Goal: Task Accomplishment & Management: Complete application form

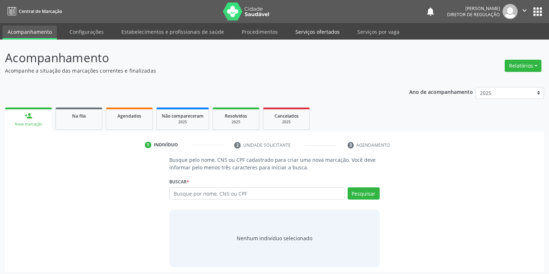
click at [316, 32] on link "Serviços ofertados" at bounding box center [317, 32] width 54 height 13
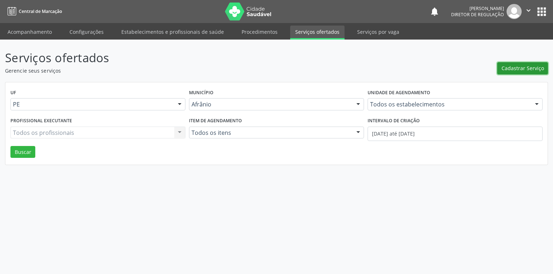
click at [506, 70] on span "Cadastrar Serviço" at bounding box center [523, 68] width 42 height 8
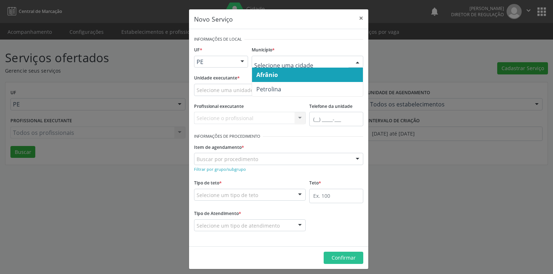
click at [269, 77] on span "Afrânio" at bounding box center [267, 75] width 22 height 8
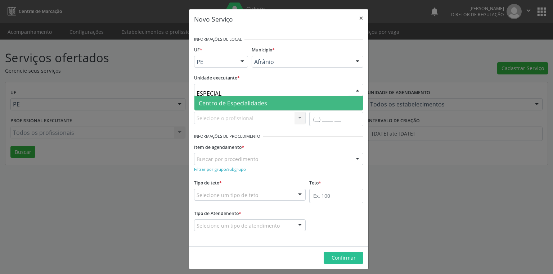
type input "ESPECIALI"
click at [231, 102] on span "Centro de Especialidades" at bounding box center [233, 103] width 68 height 8
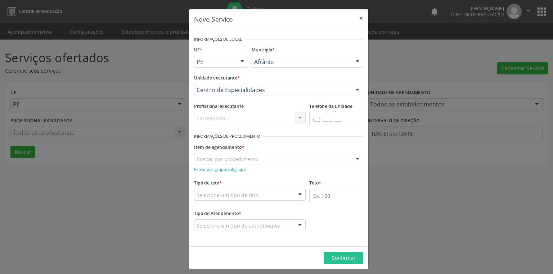
click at [205, 163] on div "Buscar por procedimento" at bounding box center [278, 159] width 169 height 12
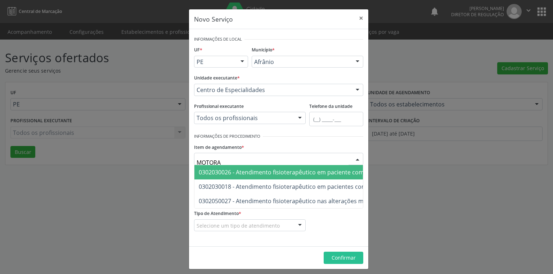
type input "MOTORA"
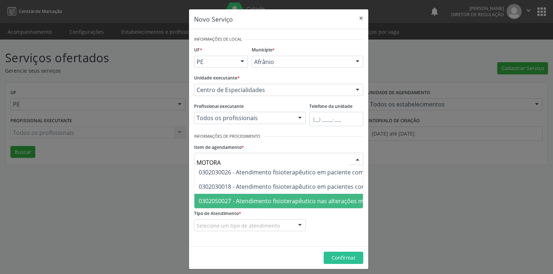
click at [314, 201] on span "0302050027 - Atendimento fisioterapêutico nas alterações motoras" at bounding box center [290, 201] width 183 height 8
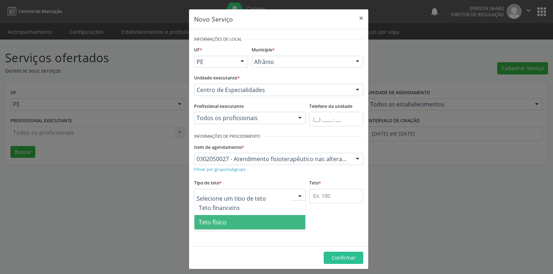
drag, startPoint x: 210, startPoint y: 220, endPoint x: 257, endPoint y: 208, distance: 48.6
click at [215, 219] on span "Teto físico" at bounding box center [213, 223] width 28 height 8
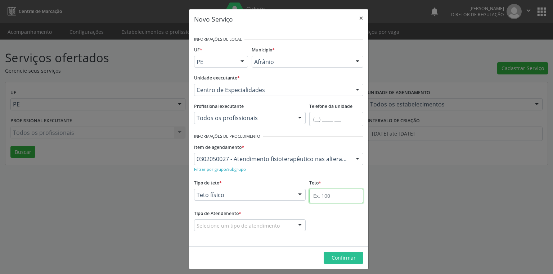
click at [309, 196] on input "text" at bounding box center [336, 196] width 54 height 14
type input "1"
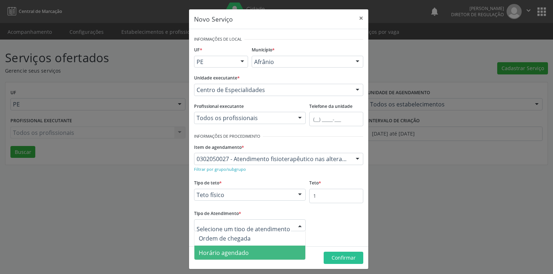
drag, startPoint x: 243, startPoint y: 251, endPoint x: 298, endPoint y: 256, distance: 55.0
click at [246, 252] on span "Horário agendado" at bounding box center [249, 253] width 111 height 14
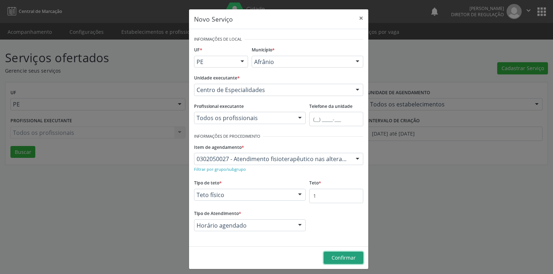
click at [340, 255] on span "Confirmar" at bounding box center [344, 258] width 24 height 7
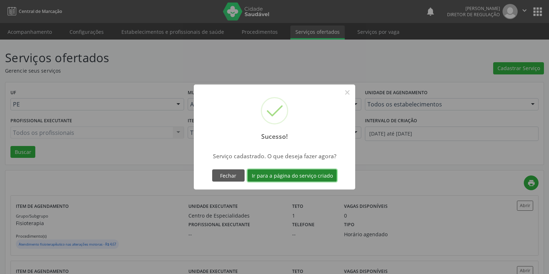
click at [274, 173] on button "Ir para a página do serviço criado" at bounding box center [291, 176] width 89 height 12
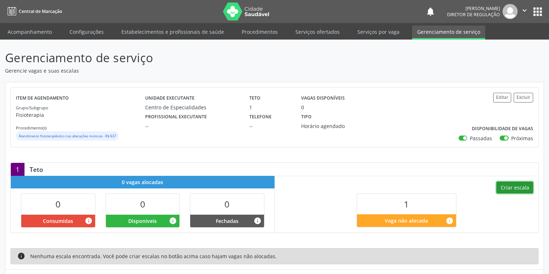
click at [511, 186] on button "Criar escala" at bounding box center [514, 188] width 37 height 12
select select "8"
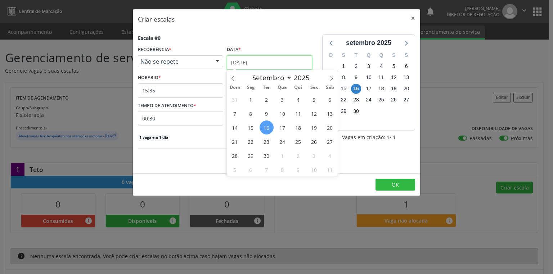
drag, startPoint x: 239, startPoint y: 59, endPoint x: 246, endPoint y: 68, distance: 11.2
click at [239, 60] on input "[DATE]" at bounding box center [269, 62] width 85 height 14
click at [282, 128] on span "17" at bounding box center [282, 128] width 14 height 14
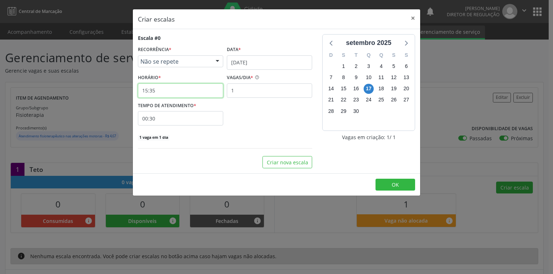
click at [162, 94] on input "15:35" at bounding box center [180, 91] width 85 height 14
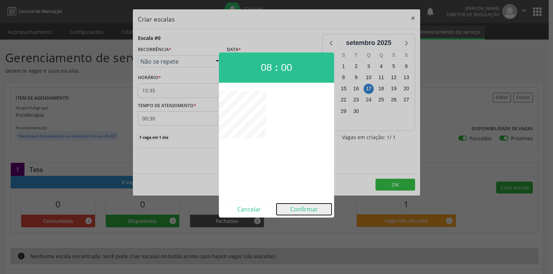
click at [297, 208] on button "Confirmar" at bounding box center [304, 210] width 55 height 12
type input "08:00"
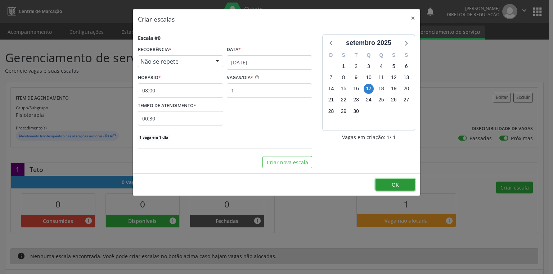
click at [399, 185] on button "OK" at bounding box center [396, 185] width 40 height 12
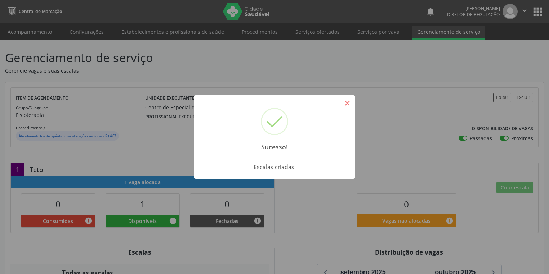
drag, startPoint x: 349, startPoint y: 104, endPoint x: 192, endPoint y: 73, distance: 159.9
click at [347, 103] on button "×" at bounding box center [347, 103] width 12 height 12
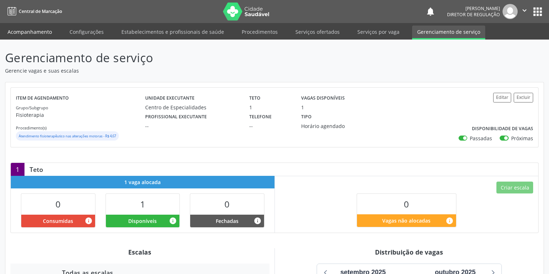
click at [33, 31] on link "Acompanhamento" at bounding box center [30, 32] width 54 height 13
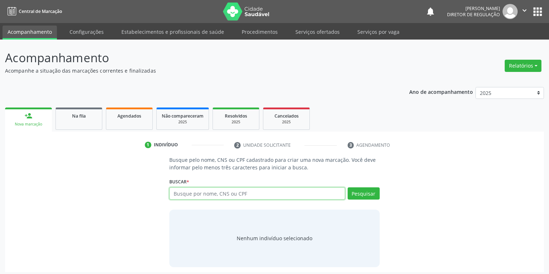
drag, startPoint x: 216, startPoint y: 193, endPoint x: 215, endPoint y: 198, distance: 5.5
click at [215, 196] on input "text" at bounding box center [257, 194] width 176 height 12
type input "H"
type input "JOSE PEREIRA DA CRUZ"
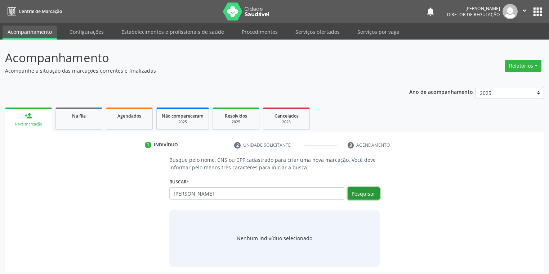
click at [359, 194] on button "Pesquisar" at bounding box center [363, 194] width 32 height 12
type input "JOSE PEREIRA DA CRUZ"
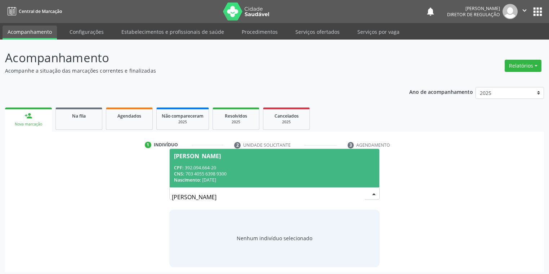
click at [213, 174] on div "CNS: 703 4055 6398 9300" at bounding box center [274, 174] width 201 height 6
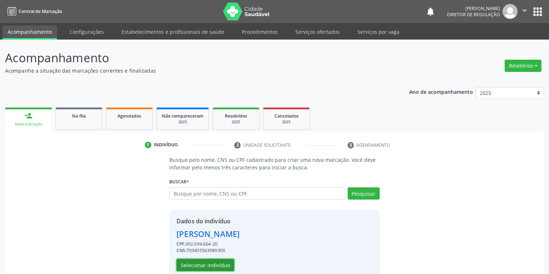
click at [207, 265] on button "Selecionar indivíduo" at bounding box center [205, 265] width 58 height 12
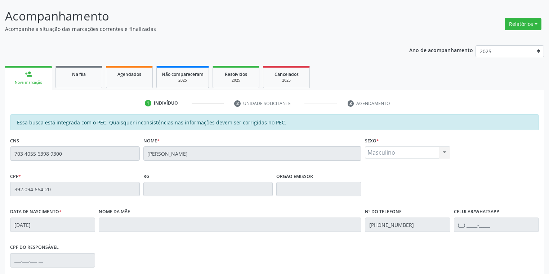
scroll to position [136, 0]
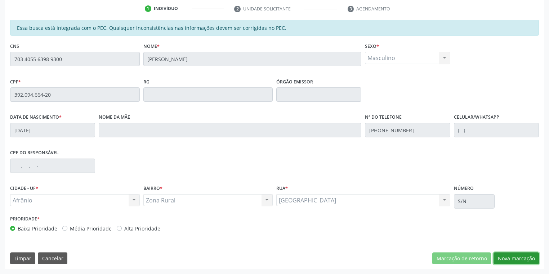
click at [501, 256] on button "Nova marcação" at bounding box center [515, 259] width 45 height 12
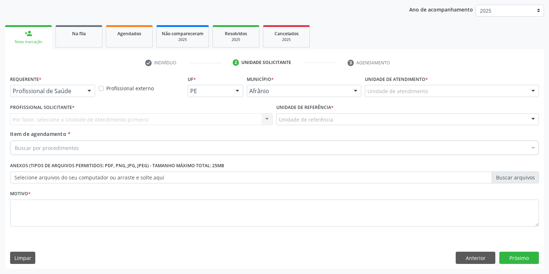
scroll to position [82, 0]
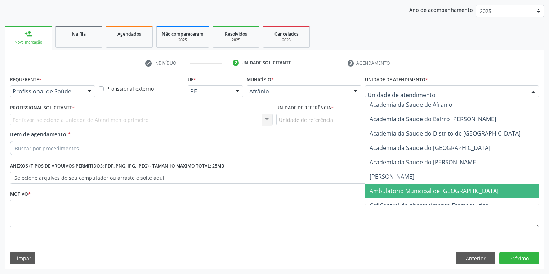
click at [386, 190] on span "Ambulatorio Municipal de [GEOGRAPHIC_DATA]" at bounding box center [433, 191] width 129 height 8
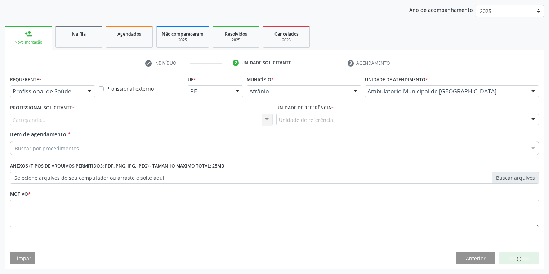
drag, startPoint x: 292, startPoint y: 120, endPoint x: 291, endPoint y: 124, distance: 4.1
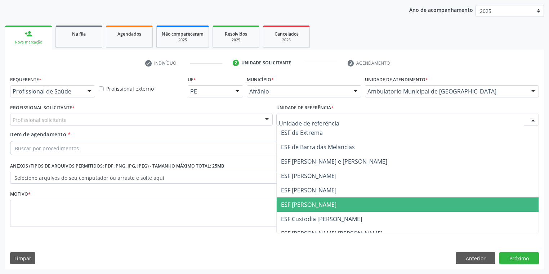
click at [296, 208] on span "ESF [PERSON_NAME]" at bounding box center [408, 205] width 262 height 14
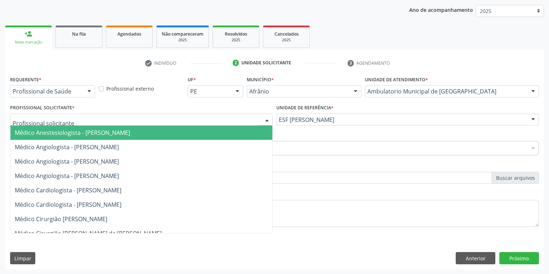
drag, startPoint x: 43, startPoint y: 116, endPoint x: 44, endPoint y: 130, distance: 14.1
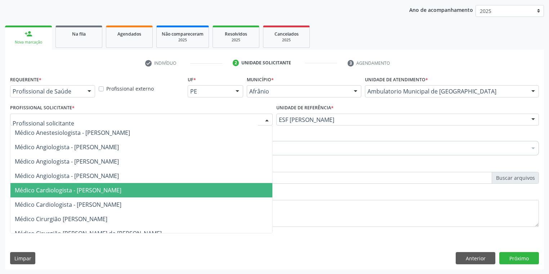
click at [66, 189] on span "Médico Cardiologista - Alysson Rodrigo Ferreira Cavalcanti" at bounding box center [68, 191] width 107 height 8
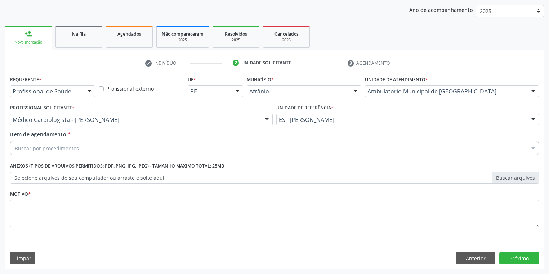
click at [40, 153] on div "Buscar por procedimentos" at bounding box center [274, 148] width 529 height 14
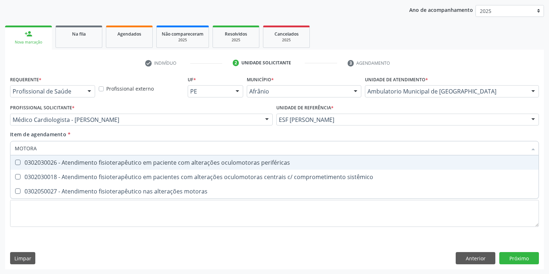
type input "MOTORA"
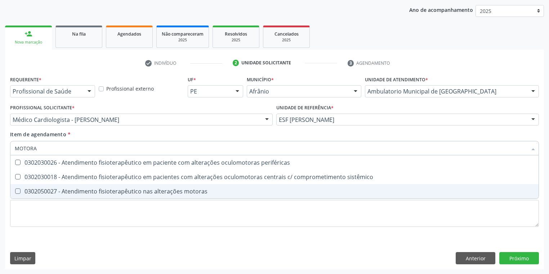
click at [60, 191] on div "0302050027 - Atendimento fisioterapêutico nas alterações motoras" at bounding box center [274, 192] width 519 height 6
checkbox motoras "true"
click at [45, 215] on div "Requerente * Profissional de Saúde Profissional de Saúde Paciente Nenhum result…" at bounding box center [274, 155] width 529 height 163
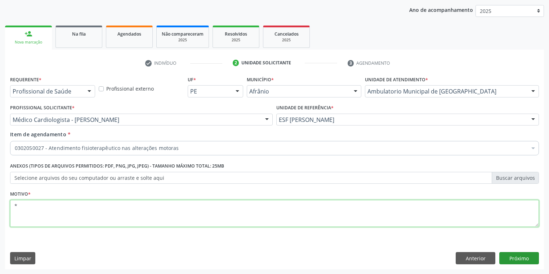
type textarea "*"
click at [518, 261] on button "Próximo" at bounding box center [519, 258] width 40 height 12
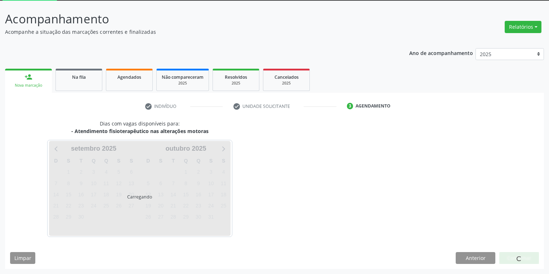
scroll to position [39, 0]
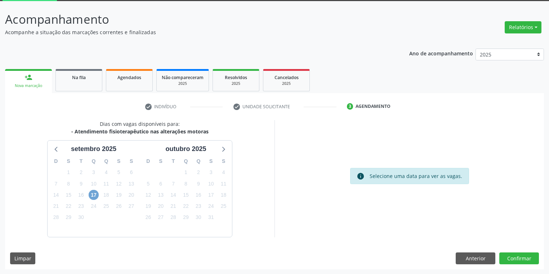
click at [94, 196] on span "17" at bounding box center [94, 195] width 10 height 10
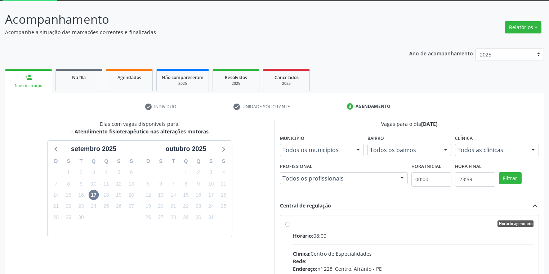
click at [290, 227] on input "Horário agendado Horário: 08:00 Clínica: Centro de Especialidades Rede: -- Ende…" at bounding box center [287, 224] width 5 height 6
radio input "true"
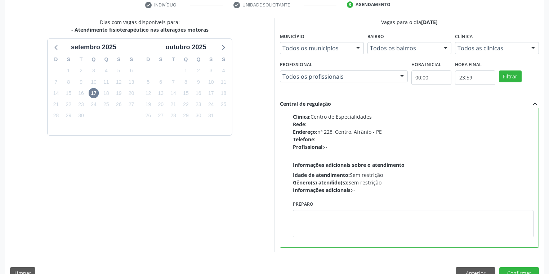
scroll to position [156, 0]
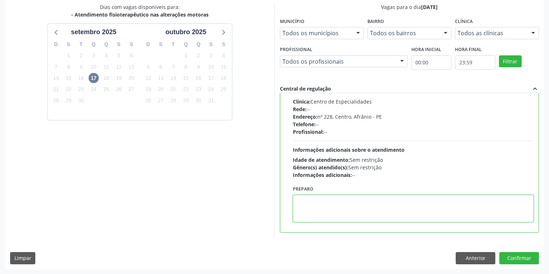
click at [320, 216] on textarea at bounding box center [413, 208] width 241 height 27
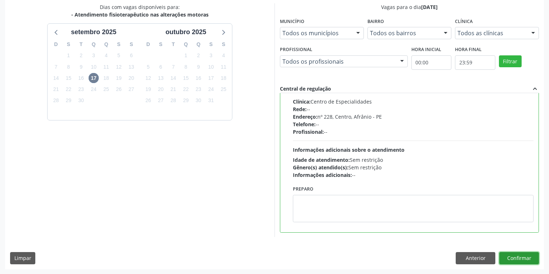
click at [513, 259] on button "Confirmar" at bounding box center [519, 258] width 40 height 12
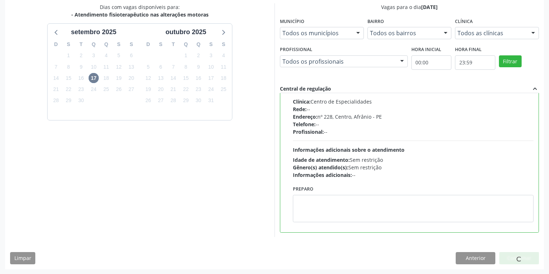
scroll to position [0, 0]
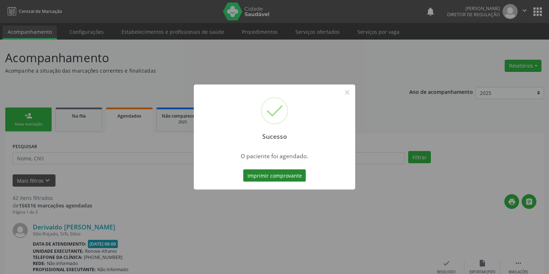
click at [268, 175] on button "Imprimir comprovante" at bounding box center [274, 176] width 63 height 12
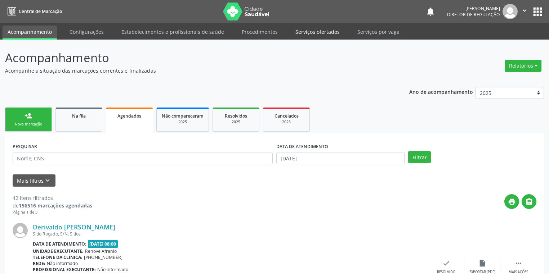
click at [318, 30] on link "Serviços ofertados" at bounding box center [317, 32] width 54 height 13
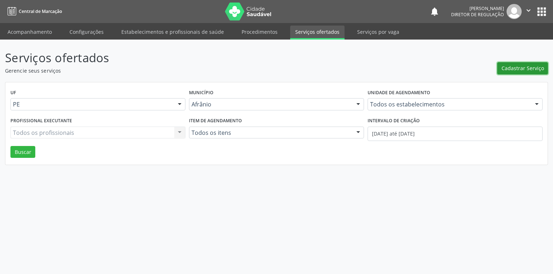
click at [516, 72] on span "Cadastrar Serviço" at bounding box center [523, 68] width 42 height 8
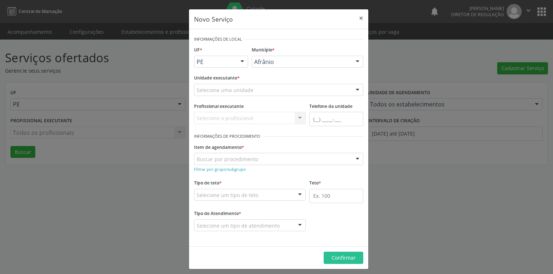
drag, startPoint x: 268, startPoint y: 63, endPoint x: 274, endPoint y: 62, distance: 6.6
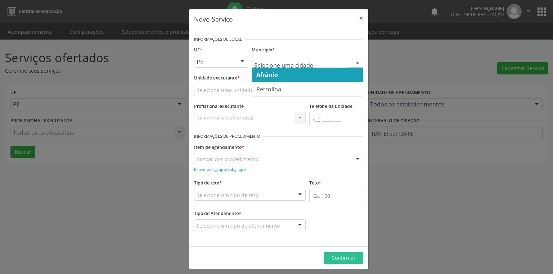
click at [272, 77] on span "Afrânio" at bounding box center [267, 75] width 22 height 8
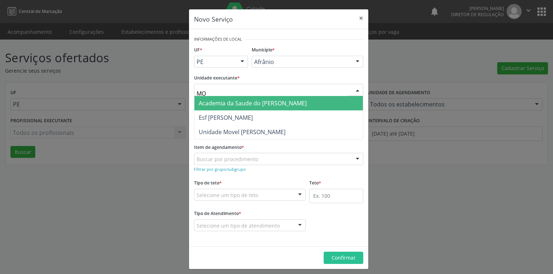
type input "M"
type input "CENTRO"
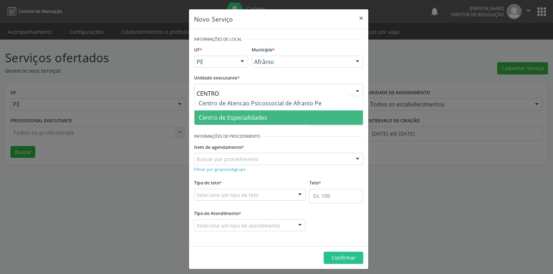
click at [246, 120] on span "Centro de Especialidades" at bounding box center [233, 118] width 68 height 8
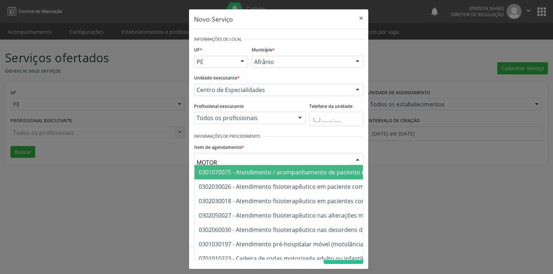
type input "MOTORA"
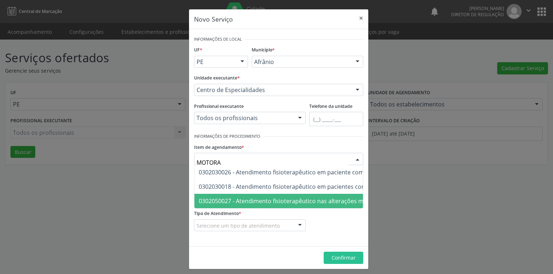
click at [243, 206] on span "0302050027 - Atendimento fisioterapêutico nas alterações motoras" at bounding box center [372, 201] width 357 height 14
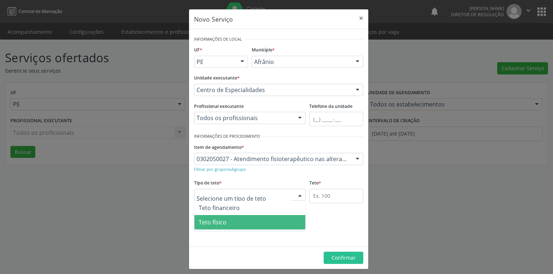
drag, startPoint x: 212, startPoint y: 221, endPoint x: 217, endPoint y: 221, distance: 5.8
click at [213, 221] on span "Teto físico" at bounding box center [213, 223] width 28 height 8
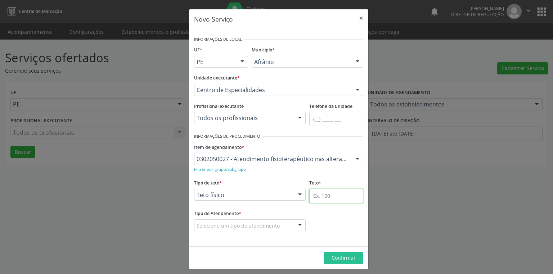
click at [328, 194] on input "text" at bounding box center [336, 196] width 54 height 14
type input "1"
click at [208, 230] on div "Selecione um tipo de atendimento" at bounding box center [250, 226] width 112 height 12
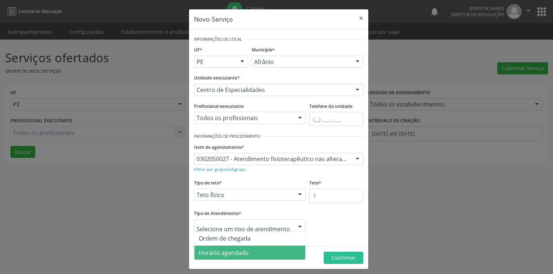
drag, startPoint x: 220, startPoint y: 251, endPoint x: 311, endPoint y: 260, distance: 91.5
click at [220, 251] on span "Horário agendado" at bounding box center [224, 253] width 50 height 8
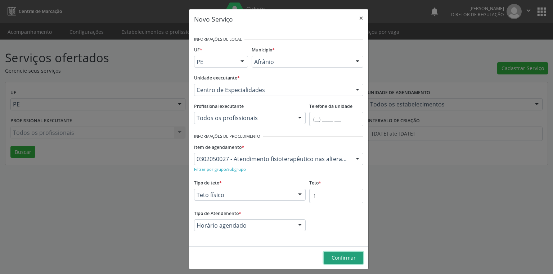
click at [339, 259] on span "Confirmar" at bounding box center [344, 258] width 24 height 7
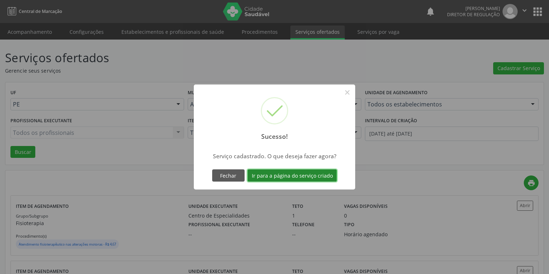
click at [265, 178] on button "Ir para a página do serviço criado" at bounding box center [291, 176] width 89 height 12
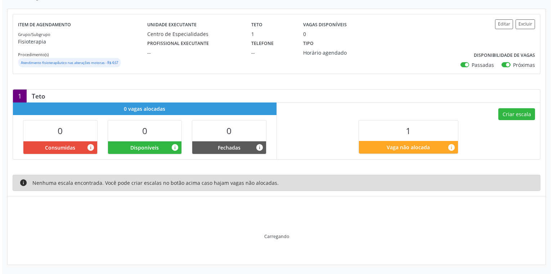
scroll to position [38, 0]
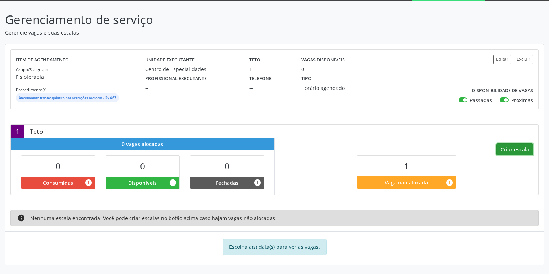
click at [517, 148] on button "Criar escala" at bounding box center [514, 150] width 37 height 12
select select "8"
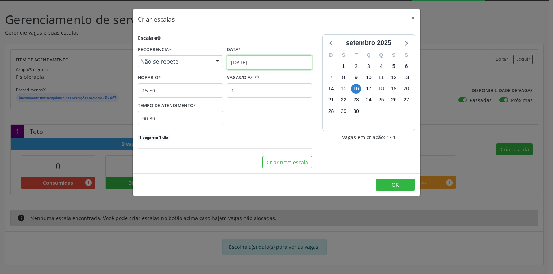
click at [251, 63] on input "[DATE]" at bounding box center [269, 62] width 85 height 14
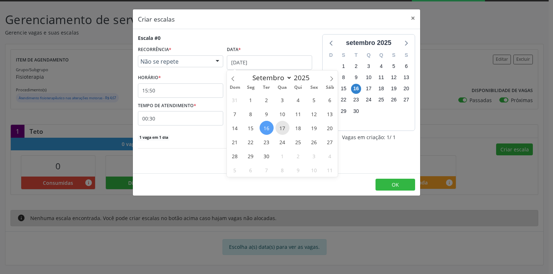
click at [281, 128] on span "17" at bounding box center [282, 128] width 14 height 14
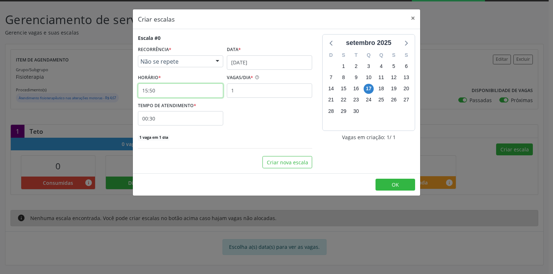
click at [172, 94] on input "15:50" at bounding box center [180, 91] width 85 height 14
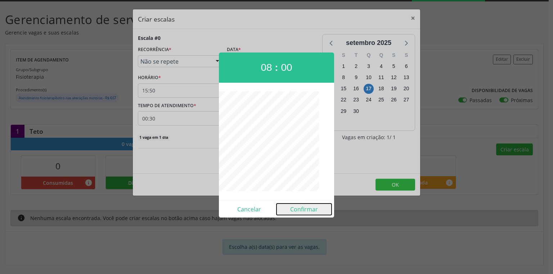
click at [304, 210] on button "Confirmar" at bounding box center [304, 210] width 55 height 12
type input "08:00"
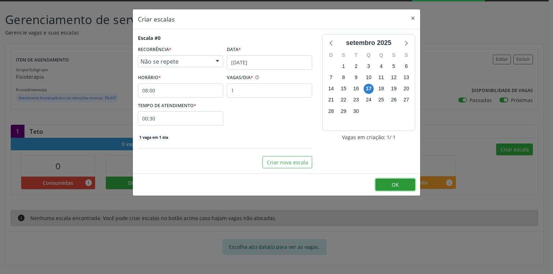
click at [402, 185] on button "OK" at bounding box center [396, 185] width 40 height 12
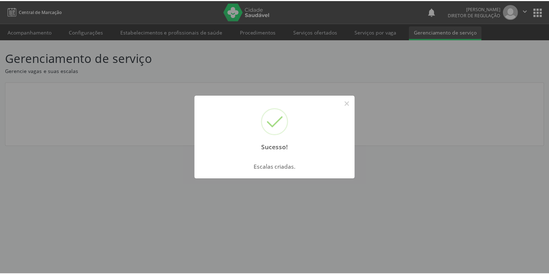
scroll to position [0, 0]
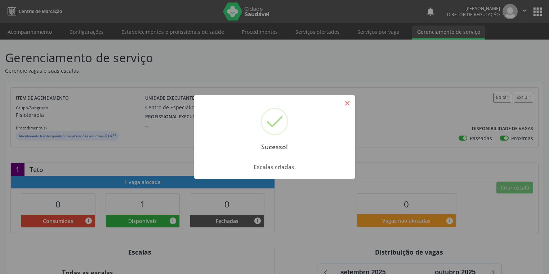
click at [348, 99] on button "×" at bounding box center [347, 103] width 12 height 12
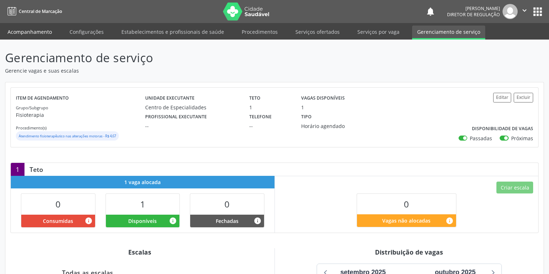
click at [36, 33] on link "Acompanhamento" at bounding box center [30, 32] width 54 height 13
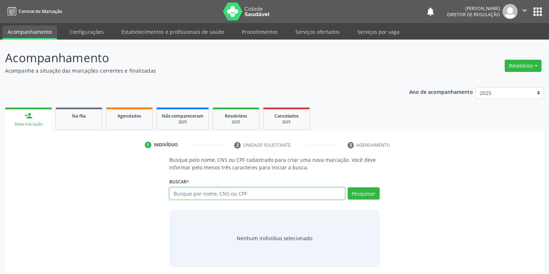
click at [193, 193] on input "text" at bounding box center [257, 194] width 176 height 12
type input "705006658472750"
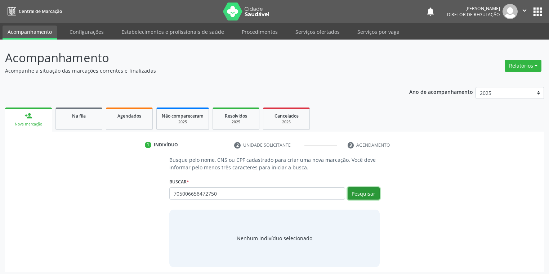
click at [362, 193] on button "Pesquisar" at bounding box center [363, 194] width 32 height 12
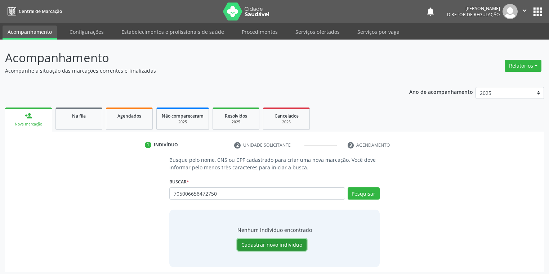
click at [278, 244] on button "Cadastrar novo indivíduo" at bounding box center [271, 245] width 69 height 12
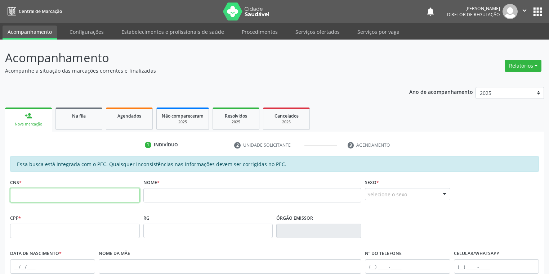
click at [89, 199] on input "text" at bounding box center [75, 195] width 130 height 14
type input "705 0066 5847 2750"
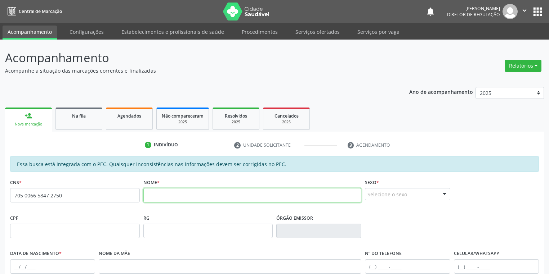
click at [169, 199] on input "text" at bounding box center [252, 195] width 218 height 14
type input "JOSE DORIVAL L LUCAS"
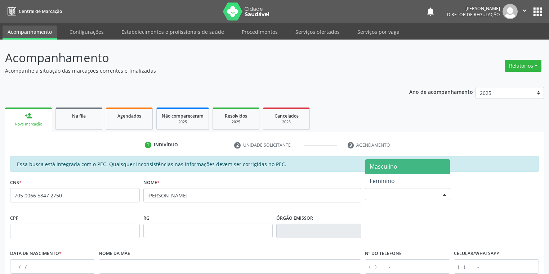
click at [382, 196] on div "Selecione o sexo" at bounding box center [407, 194] width 85 height 12
click at [388, 167] on span "Masculino" at bounding box center [383, 167] width 28 height 8
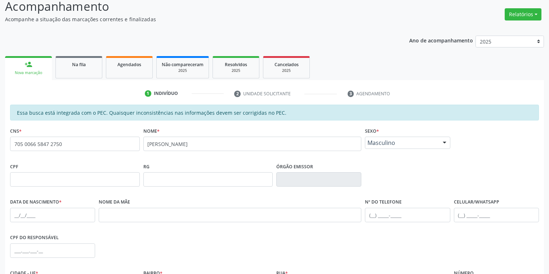
scroll to position [58, 0]
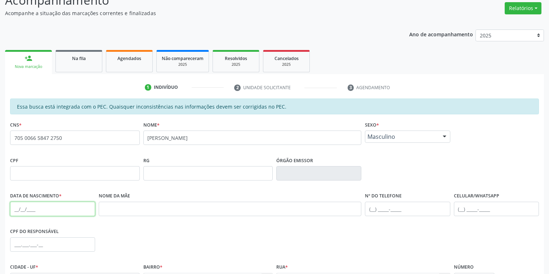
click at [17, 209] on input "text" at bounding box center [52, 209] width 85 height 14
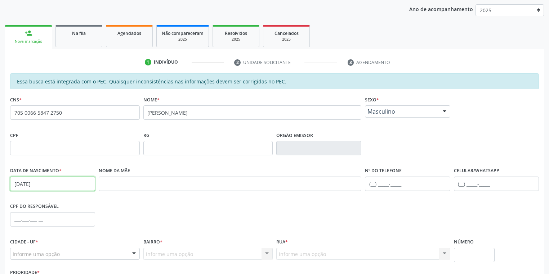
scroll to position [136, 0]
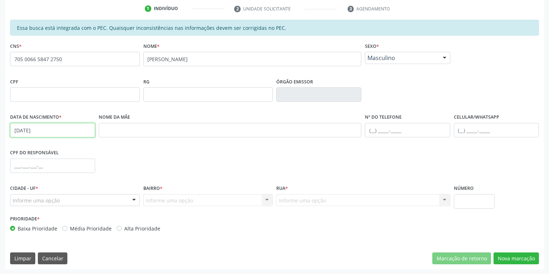
type input "16/12/1986"
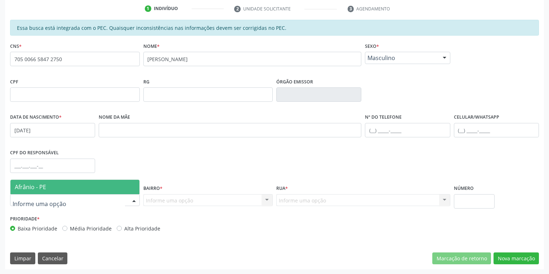
click at [39, 185] on span "Afrânio - PE" at bounding box center [30, 187] width 31 height 8
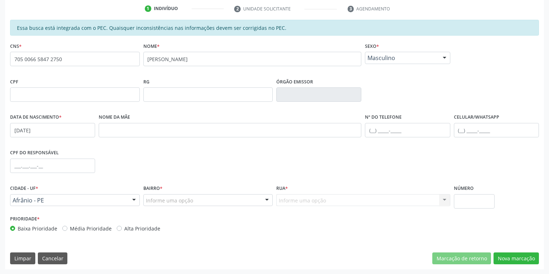
click at [156, 205] on div "Informe uma opção" at bounding box center [208, 200] width 130 height 12
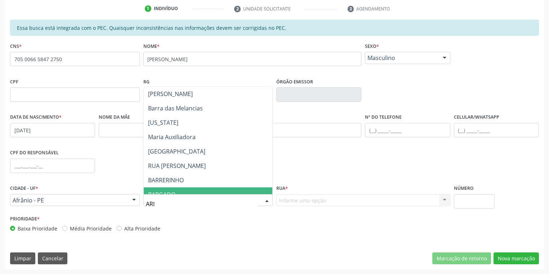
scroll to position [0, 0]
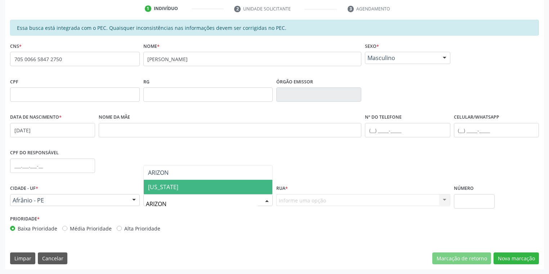
type input "ARIZONA"
click at [157, 184] on span "Arizona" at bounding box center [163, 187] width 30 height 8
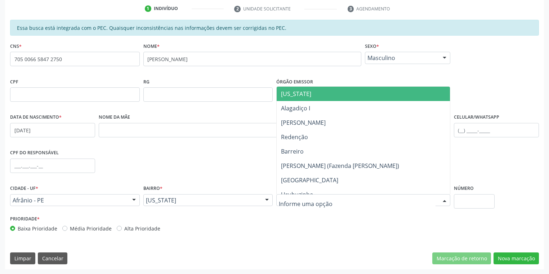
click at [290, 94] on span "Arizona" at bounding box center [296, 94] width 30 height 8
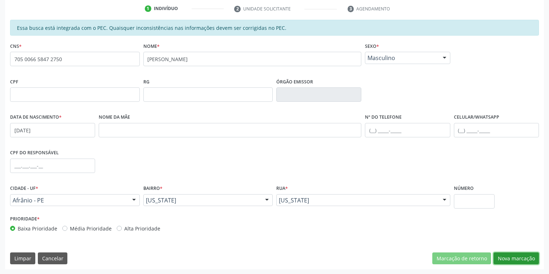
click at [508, 262] on button "Nova marcação" at bounding box center [515, 259] width 45 height 12
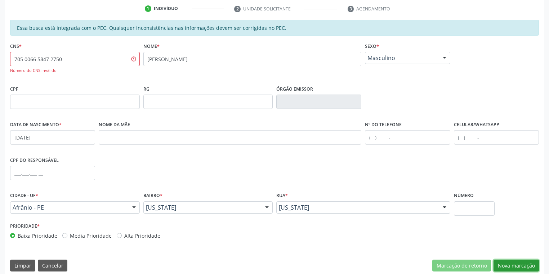
click at [507, 264] on button "Nova marcação" at bounding box center [515, 266] width 45 height 12
click at [75, 63] on input "705 0066 5847 2750" at bounding box center [75, 59] width 130 height 14
type input "7"
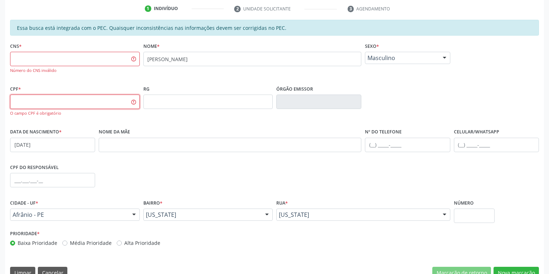
click at [45, 98] on input "text" at bounding box center [75, 102] width 130 height 14
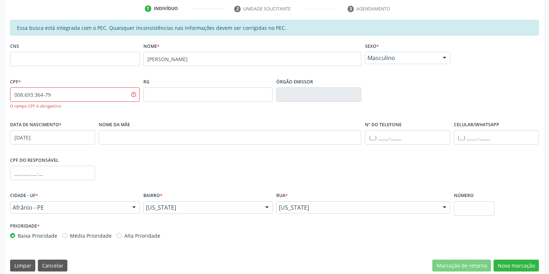
type input "008.693.364-79"
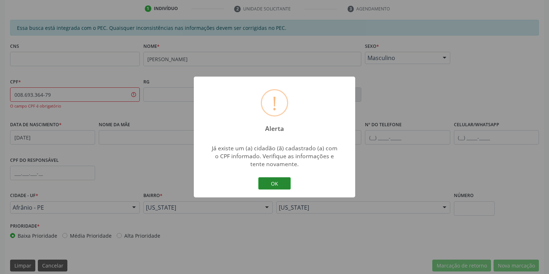
click at [277, 185] on button "OK" at bounding box center [274, 184] width 32 height 12
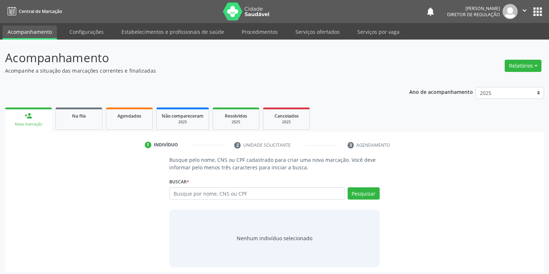
click at [183, 192] on input "text" at bounding box center [257, 194] width 176 height 12
type input "JOSE DORGIVAL"
click at [358, 194] on button "Pesquisar" at bounding box center [363, 194] width 32 height 12
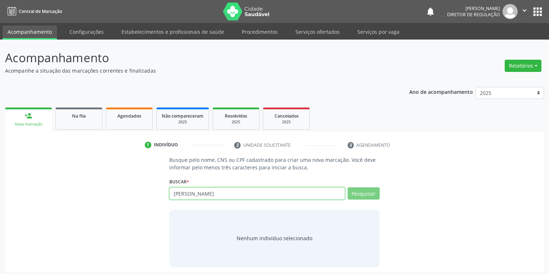
click at [225, 196] on input "JOSE DORGIVAL" at bounding box center [257, 194] width 176 height 12
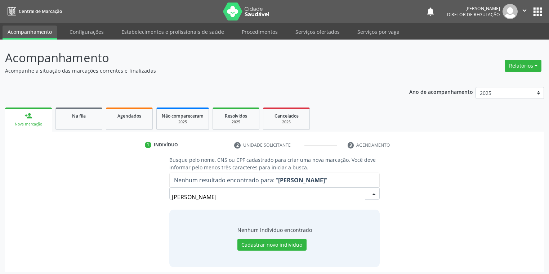
click at [219, 197] on input "JOSE DORGIVAL" at bounding box center [268, 197] width 193 height 14
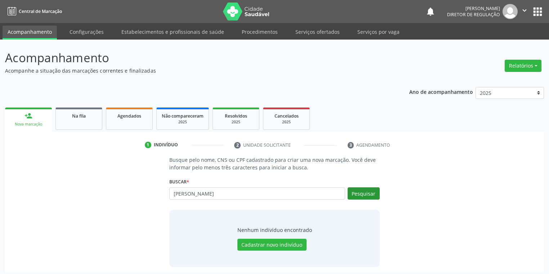
type input "JOSE DOURIVAL"
click at [367, 194] on button "Pesquisar" at bounding box center [363, 194] width 32 height 12
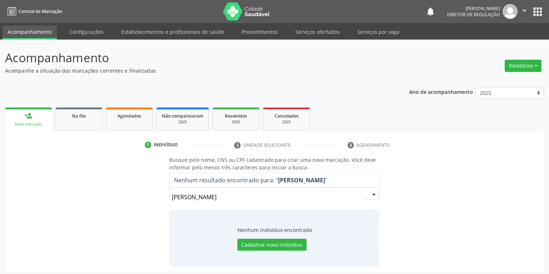
click at [359, 193] on input "JOSE DOURIVAL" at bounding box center [268, 197] width 193 height 14
click at [220, 196] on input "JOSE DOURIVAL" at bounding box center [268, 197] width 193 height 14
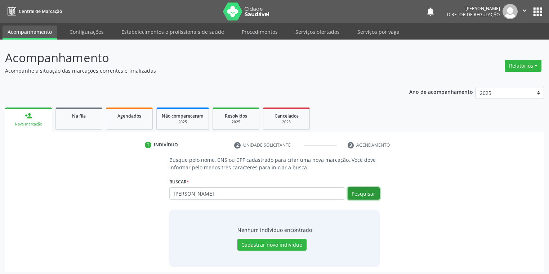
click at [353, 194] on button "Pesquisar" at bounding box center [363, 194] width 32 height 12
click at [218, 192] on input "JOSE DOURIVAL" at bounding box center [257, 194] width 176 height 12
type input "JOSE DOURIVA"
type input "J"
type input "00869336479"
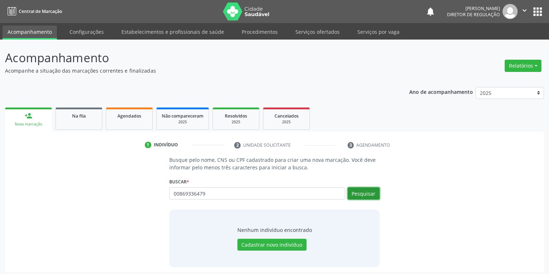
click at [356, 195] on button "Pesquisar" at bounding box center [363, 194] width 32 height 12
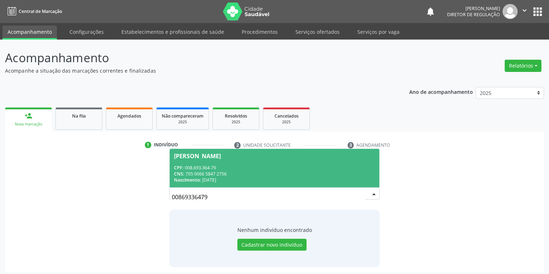
click at [223, 174] on div "CNS: 705 0066 5847 2756" at bounding box center [274, 174] width 201 height 6
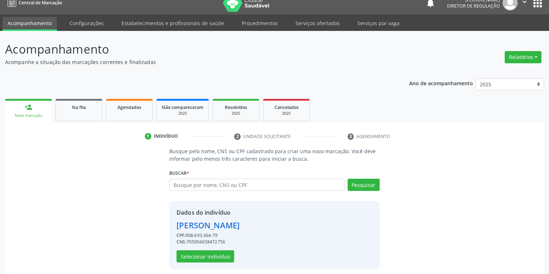
scroll to position [14, 0]
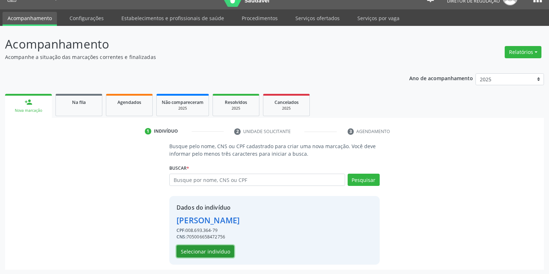
click at [207, 250] on button "Selecionar indivíduo" at bounding box center [205, 252] width 58 height 12
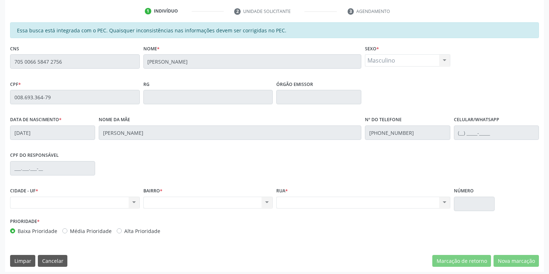
scroll to position [136, 0]
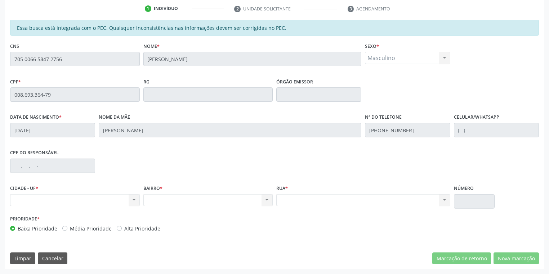
click at [0, 60] on div "Acompanhamento Acompanhe a situação das marcações correntes e finalizadas Relat…" at bounding box center [274, 89] width 549 height 372
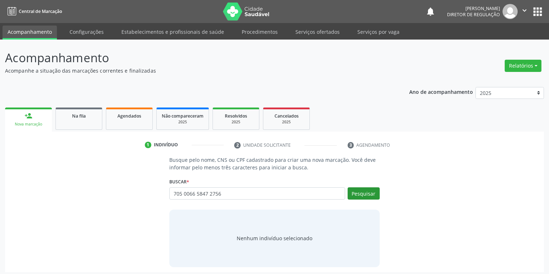
type input "705 0066 5847 2756"
click at [372, 195] on button "Pesquisar" at bounding box center [363, 194] width 32 height 12
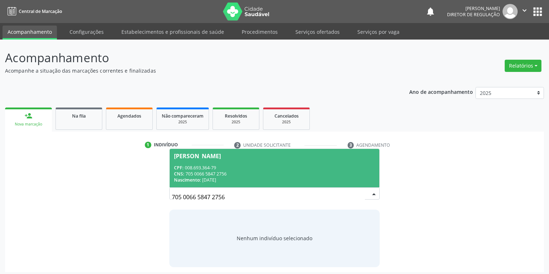
drag, startPoint x: 216, startPoint y: 167, endPoint x: 219, endPoint y: 169, distance: 3.9
click at [216, 167] on div "CPF: 008.693.364-79" at bounding box center [274, 168] width 201 height 6
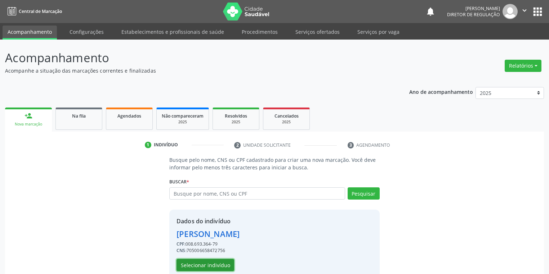
click at [193, 266] on button "Selecionar indivíduo" at bounding box center [205, 265] width 58 height 12
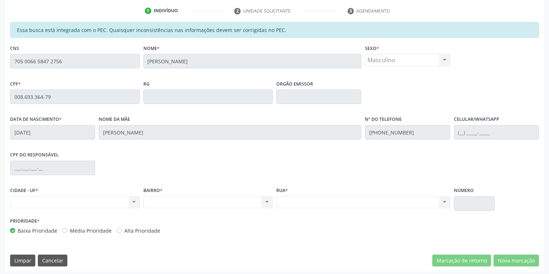
scroll to position [136, 0]
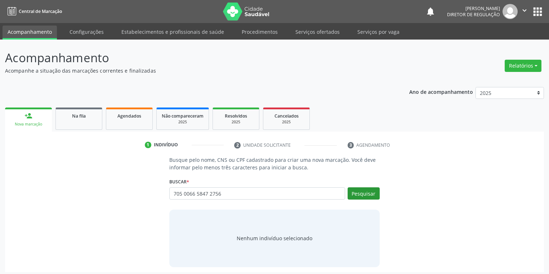
type input "705 0066 5847 2756"
click at [362, 195] on button "Pesquisar" at bounding box center [363, 194] width 32 height 12
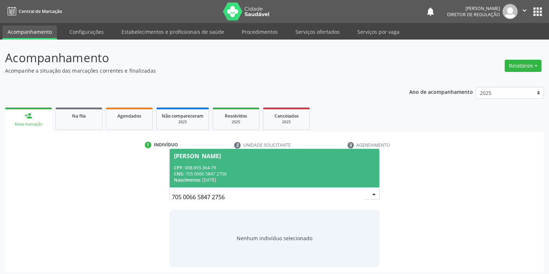
click at [215, 169] on div "CPF: 008.693.364-79" at bounding box center [274, 168] width 201 height 6
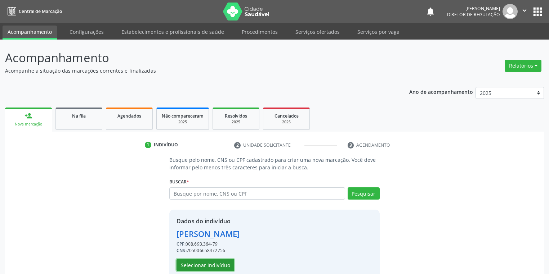
click at [207, 265] on button "Selecionar indivíduo" at bounding box center [205, 265] width 58 height 12
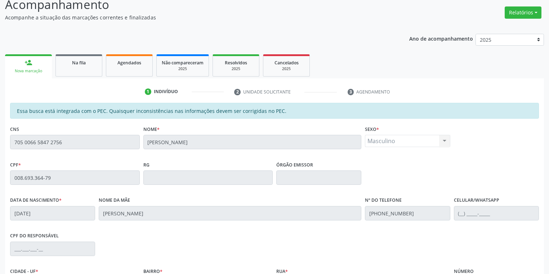
scroll to position [136, 0]
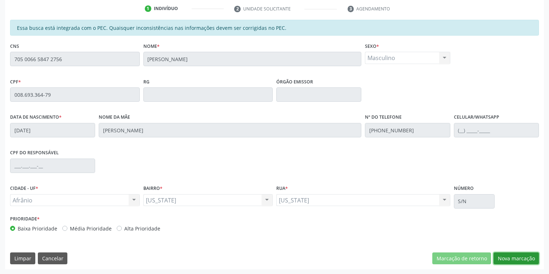
click at [511, 261] on button "Nova marcação" at bounding box center [515, 259] width 45 height 12
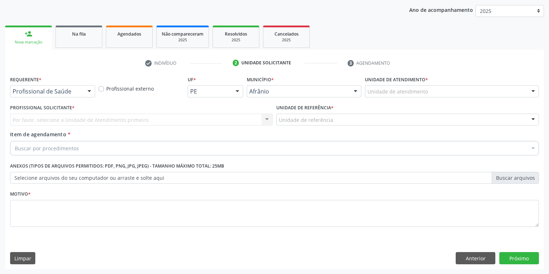
drag, startPoint x: 384, startPoint y: 93, endPoint x: 389, endPoint y: 127, distance: 34.5
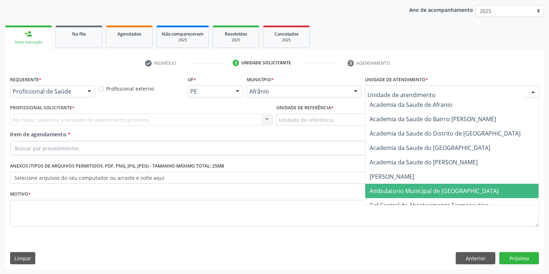
drag, startPoint x: 389, startPoint y: 190, endPoint x: 310, endPoint y: 128, distance: 99.8
click at [388, 188] on span "Ambulatorio Municipal de [GEOGRAPHIC_DATA]" at bounding box center [433, 191] width 129 height 8
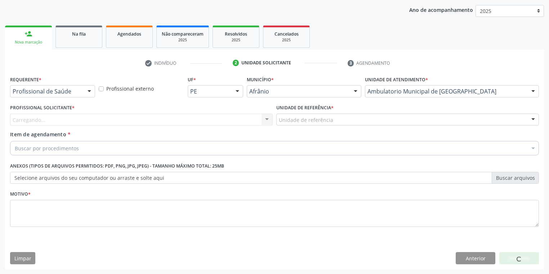
drag, startPoint x: 282, startPoint y: 118, endPoint x: 282, endPoint y: 123, distance: 5.4
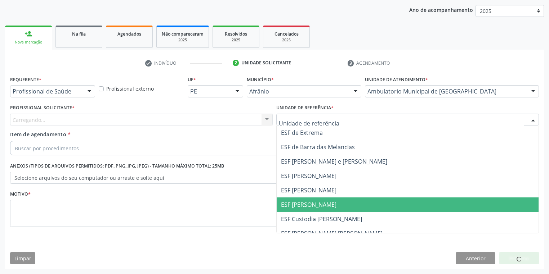
drag, startPoint x: 290, startPoint y: 203, endPoint x: 272, endPoint y: 198, distance: 18.9
click at [290, 203] on span "ESF [PERSON_NAME]" at bounding box center [308, 205] width 55 height 8
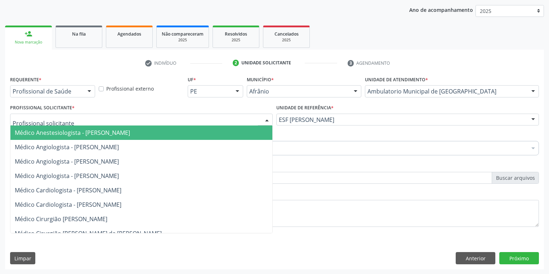
drag, startPoint x: 59, startPoint y: 123, endPoint x: 65, endPoint y: 137, distance: 15.5
click at [65, 138] on span "Médico Anestesiologista - Julianna Ferreira Obara" at bounding box center [141, 133] width 262 height 14
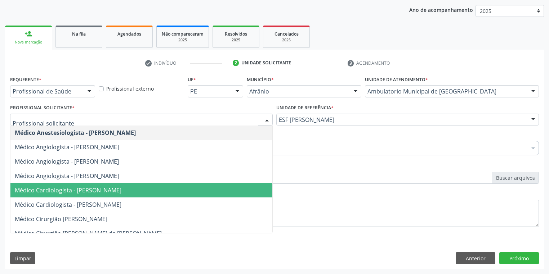
click at [88, 194] on span "Médico Cardiologista - Alysson Rodrigo Ferreira Cavalcanti" at bounding box center [141, 190] width 262 height 14
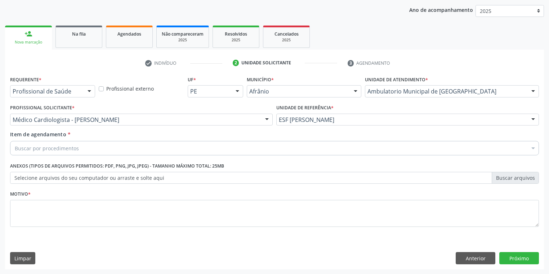
click at [31, 152] on div "Buscar por procedimentos" at bounding box center [274, 148] width 529 height 14
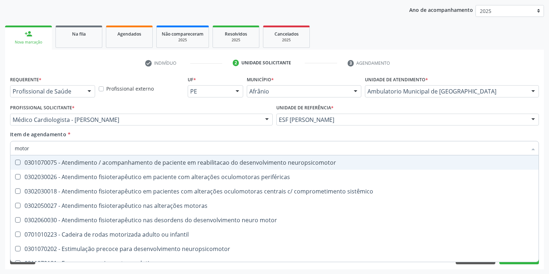
type input "motora"
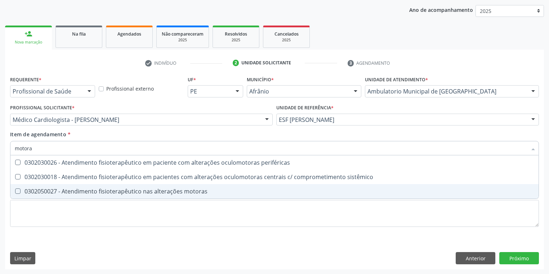
click at [33, 194] on div "0302050027 - Atendimento fisioterapêutico nas alterações motoras" at bounding box center [274, 192] width 519 height 6
checkbox motoras "true"
click at [30, 212] on div "Requerente * Profissional de Saúde Profissional de Saúde Paciente Nenhum result…" at bounding box center [274, 155] width 529 height 163
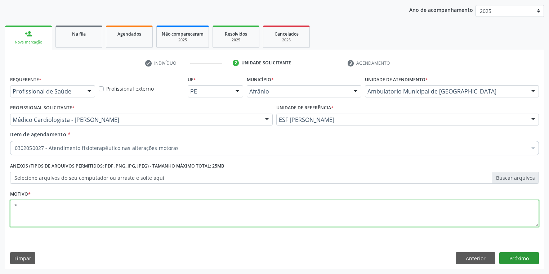
type textarea "*"
click at [503, 256] on button "Próximo" at bounding box center [519, 258] width 40 height 12
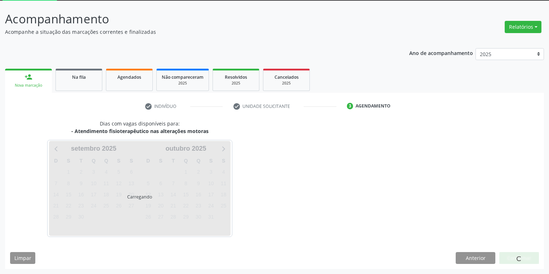
scroll to position [39, 0]
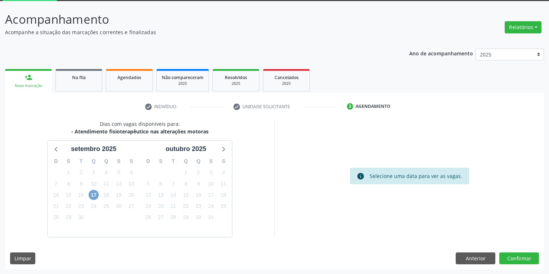
click at [95, 194] on span "17" at bounding box center [94, 195] width 10 height 10
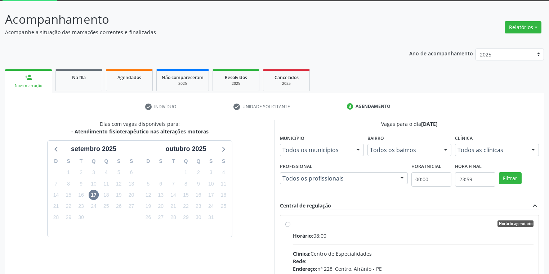
click at [396, 220] on div "Horário agendado Horário: 08:00 Clínica: Centro de Especialidades Rede: -- Ende…" at bounding box center [409, 276] width 258 height 121
radio input "true"
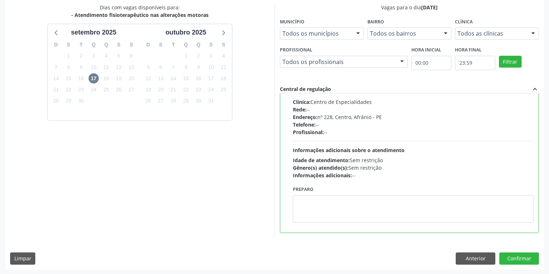
scroll to position [156, 0]
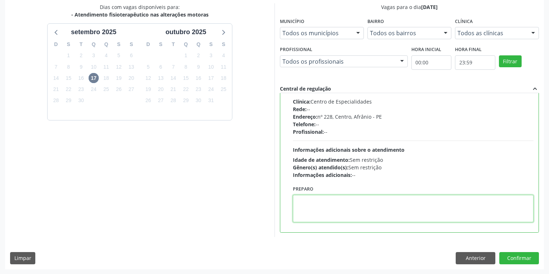
drag, startPoint x: 324, startPoint y: 209, endPoint x: 346, endPoint y: 210, distance: 21.6
click at [325, 209] on textarea at bounding box center [413, 208] width 241 height 27
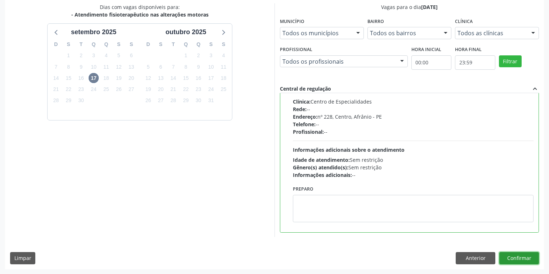
click at [513, 257] on button "Confirmar" at bounding box center [519, 258] width 40 height 12
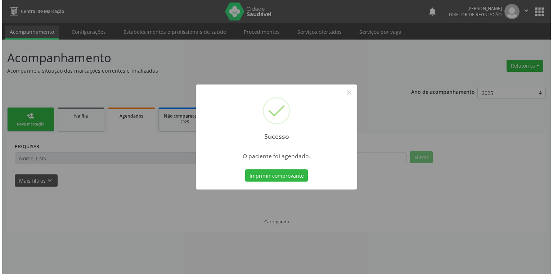
scroll to position [0, 0]
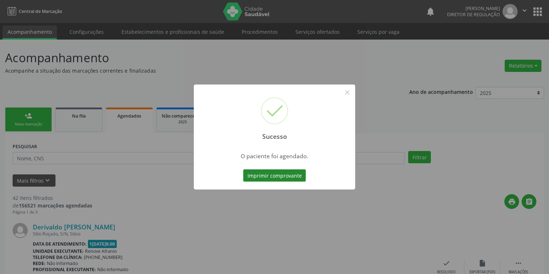
click at [275, 176] on button "Imprimir comprovante" at bounding box center [274, 176] width 63 height 12
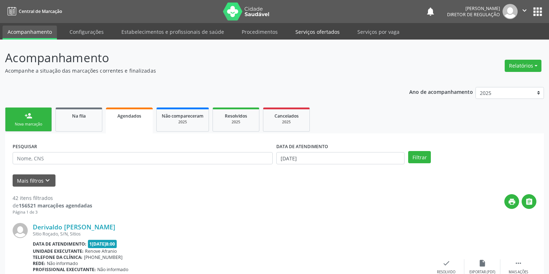
click at [310, 29] on link "Serviços ofertados" at bounding box center [317, 32] width 54 height 13
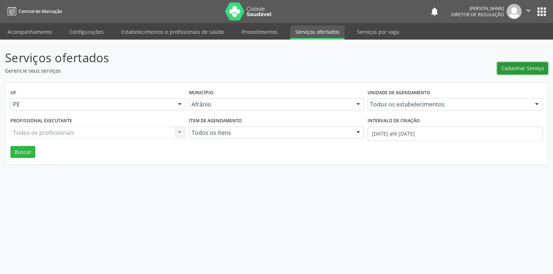
click at [517, 69] on span "Cadastrar Serviço" at bounding box center [523, 68] width 42 height 8
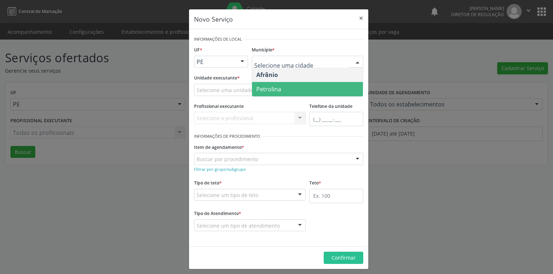
click at [265, 87] on span "Petrolina" at bounding box center [268, 89] width 25 height 8
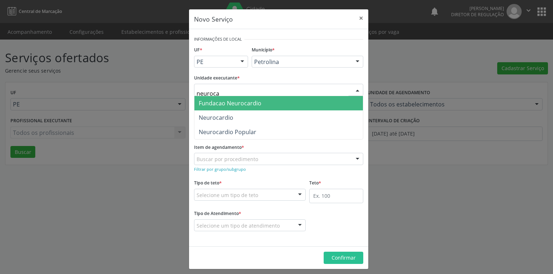
type input "neurocar"
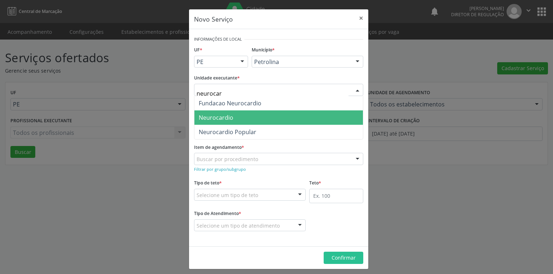
click at [220, 114] on span "Neurocardio" at bounding box center [216, 118] width 35 height 8
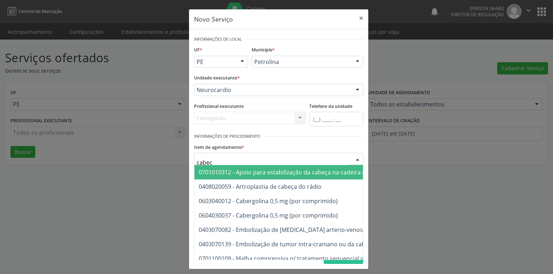
type input "cabeça"
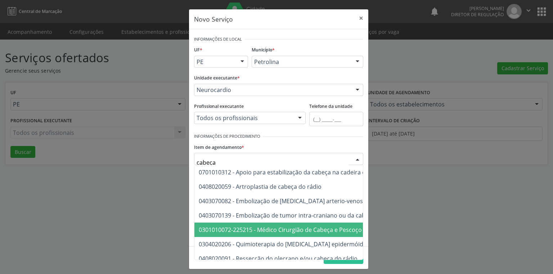
click at [234, 226] on span "0301010072-225215 - Médico Cirurgião de Cabeça e Pescoço" at bounding box center [280, 230] width 163 height 8
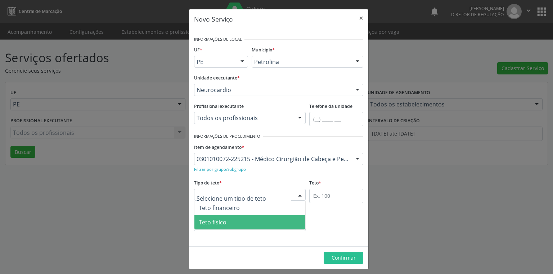
drag, startPoint x: 215, startPoint y: 223, endPoint x: 235, endPoint y: 215, distance: 21.8
click at [215, 223] on span "Teto físico" at bounding box center [213, 223] width 28 height 8
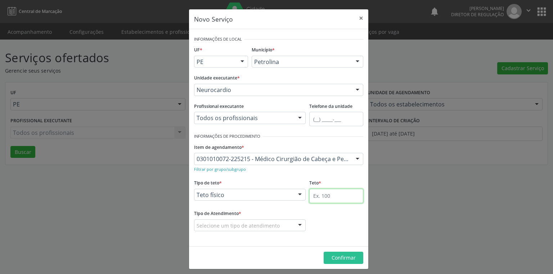
click at [317, 193] on input "text" at bounding box center [336, 196] width 54 height 14
type input "6"
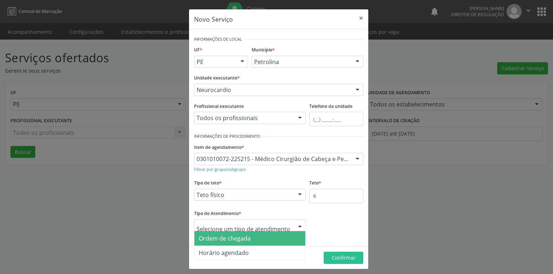
drag, startPoint x: 235, startPoint y: 241, endPoint x: 293, endPoint y: 253, distance: 59.8
click at [235, 241] on span "Ordem de chegada" at bounding box center [225, 239] width 52 height 8
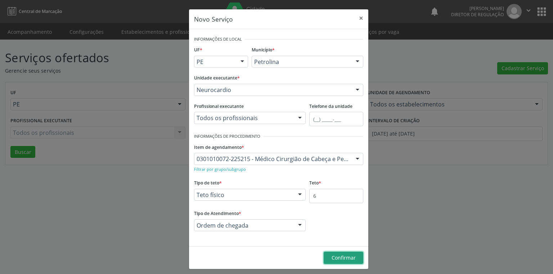
click at [338, 257] on span "Confirmar" at bounding box center [344, 258] width 24 height 7
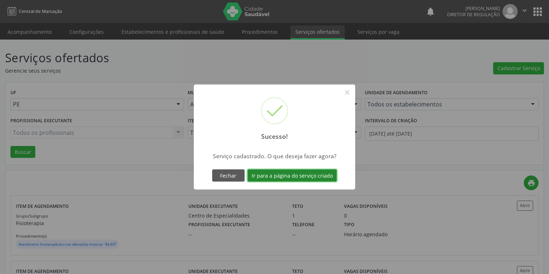
click at [281, 173] on button "Ir para a página do serviço criado" at bounding box center [291, 176] width 89 height 12
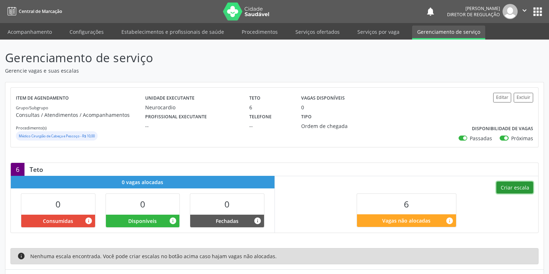
click at [517, 187] on button "Criar escala" at bounding box center [514, 188] width 37 height 12
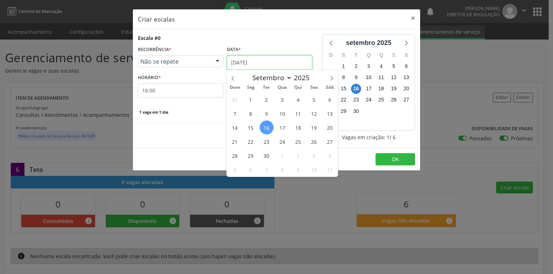
drag, startPoint x: 239, startPoint y: 62, endPoint x: 257, endPoint y: 69, distance: 19.7
click at [239, 62] on input "[DATE]" at bounding box center [269, 62] width 85 height 14
drag, startPoint x: 250, startPoint y: 143, endPoint x: 244, endPoint y: 142, distance: 5.9
click at [250, 143] on span "22" at bounding box center [251, 142] width 14 height 14
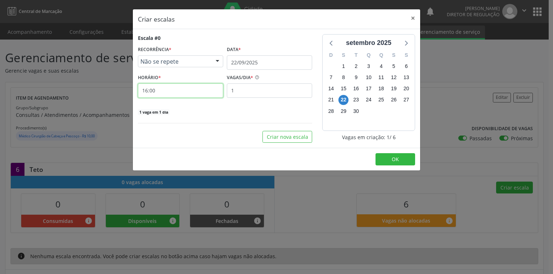
click at [166, 86] on input "16:00" at bounding box center [180, 91] width 85 height 14
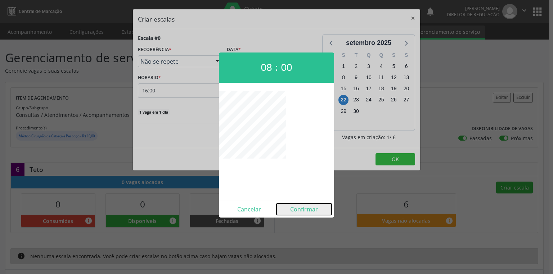
drag, startPoint x: 310, startPoint y: 211, endPoint x: 295, endPoint y: 173, distance: 40.5
click at [310, 209] on button "Confirmar" at bounding box center [304, 210] width 55 height 12
type input "08:00"
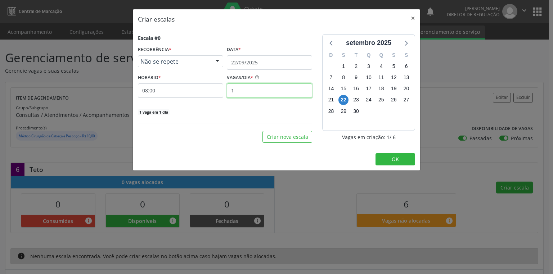
click at [240, 89] on input "1" at bounding box center [269, 91] width 85 height 14
type input "6"
click at [393, 159] on span "OK" at bounding box center [395, 159] width 7 height 7
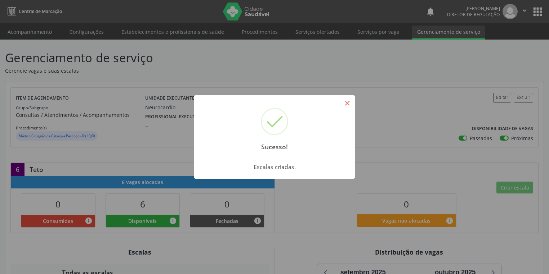
click at [349, 104] on button "×" at bounding box center [347, 103] width 12 height 12
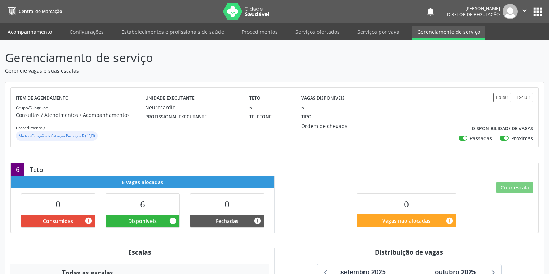
click at [36, 33] on link "Acompanhamento" at bounding box center [30, 32] width 54 height 13
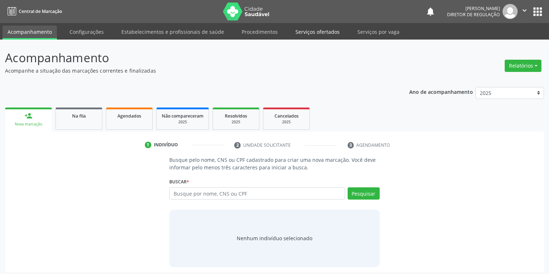
click at [305, 33] on link "Serviços ofertados" at bounding box center [317, 32] width 54 height 13
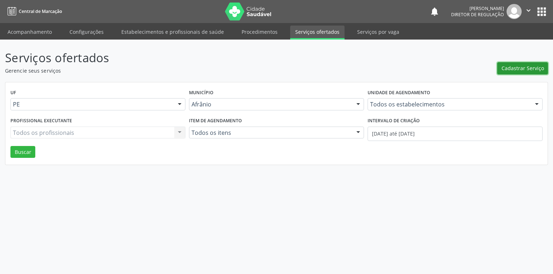
click at [516, 63] on button "Cadastrar Serviço" at bounding box center [522, 68] width 51 height 12
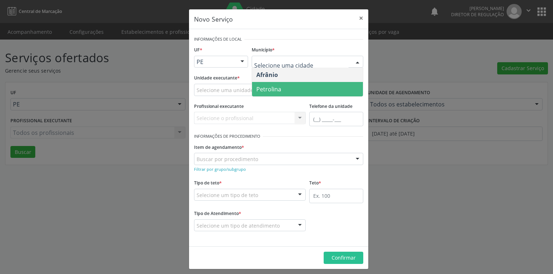
click at [268, 88] on span "Petrolina" at bounding box center [268, 89] width 25 height 8
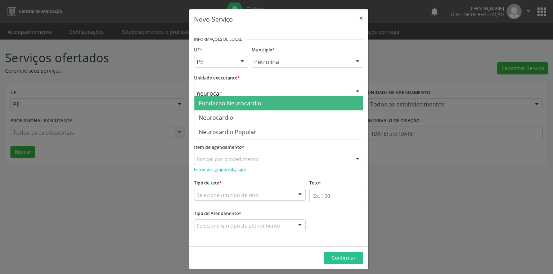
type input "neurocard"
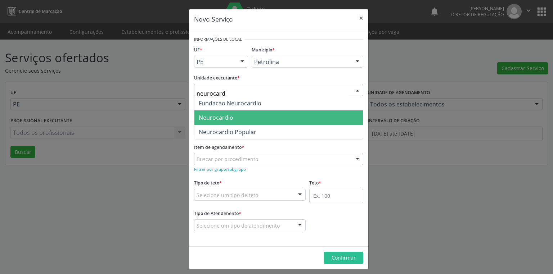
click at [207, 115] on span "Neurocardio" at bounding box center [216, 118] width 35 height 8
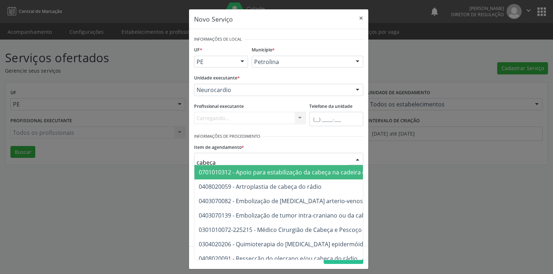
type input "cabeça"
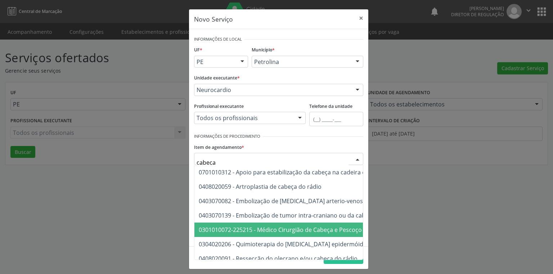
click at [232, 231] on span "0301010072-225215 - Médico Cirurgião de Cabeça e Pescoço" at bounding box center [280, 230] width 163 height 8
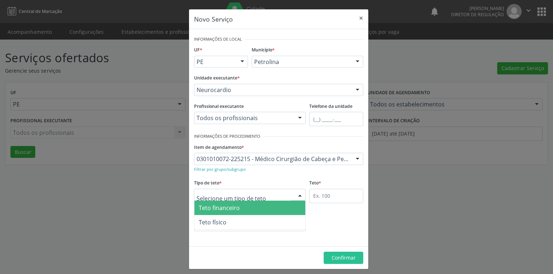
drag, startPoint x: 224, startPoint y: 193, endPoint x: 224, endPoint y: 203, distance: 10.4
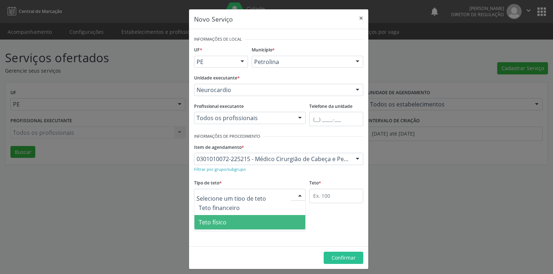
drag, startPoint x: 223, startPoint y: 220, endPoint x: 268, endPoint y: 207, distance: 46.1
click at [228, 220] on span "Teto físico" at bounding box center [249, 222] width 111 height 14
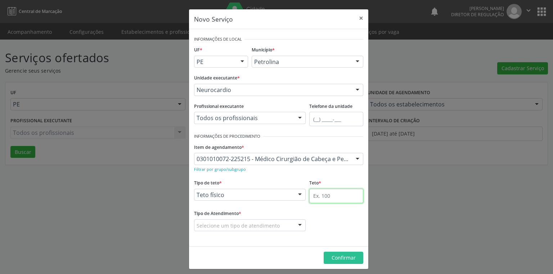
click at [309, 196] on input "text" at bounding box center [336, 196] width 54 height 14
type input "5"
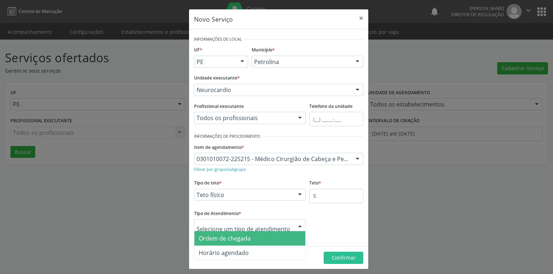
click at [236, 243] on span "Ordem de chegada" at bounding box center [249, 239] width 111 height 14
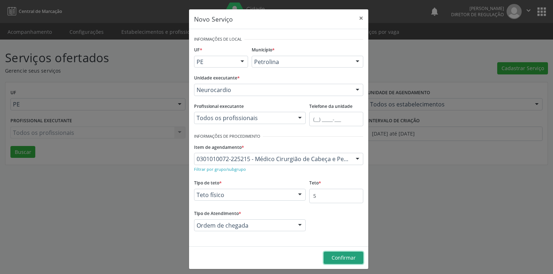
click at [343, 260] on span "Confirmar" at bounding box center [344, 258] width 24 height 7
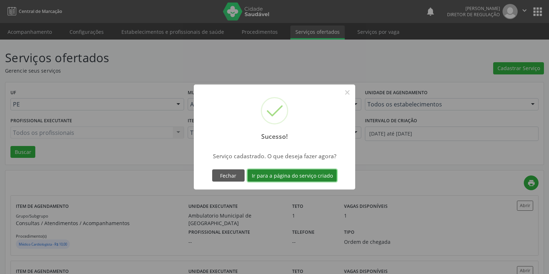
click at [299, 178] on button "Ir para a página do serviço criado" at bounding box center [291, 176] width 89 height 12
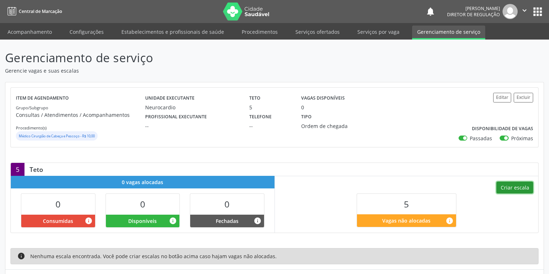
click at [512, 189] on button "Criar escala" at bounding box center [514, 188] width 37 height 12
select select "8"
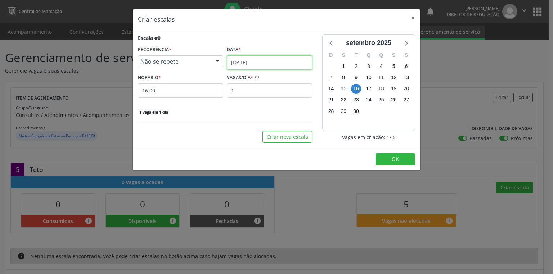
click at [249, 63] on input "[DATE]" at bounding box center [269, 62] width 85 height 14
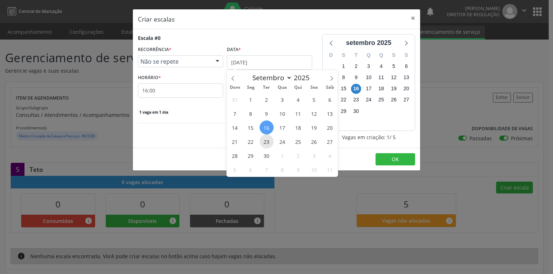
click at [268, 143] on span "23" at bounding box center [267, 142] width 14 height 14
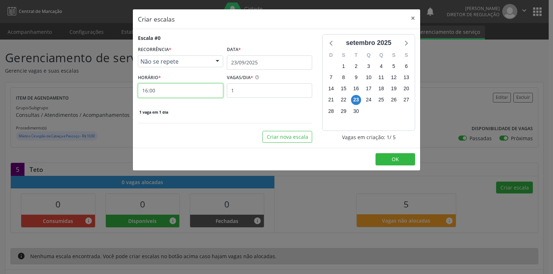
click at [163, 89] on input "16:00" at bounding box center [180, 91] width 85 height 14
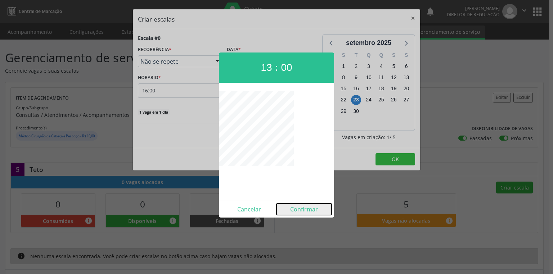
drag, startPoint x: 305, startPoint y: 211, endPoint x: 294, endPoint y: 197, distance: 17.4
click at [304, 211] on button "Confirmar" at bounding box center [304, 210] width 55 height 12
type input "13:00"
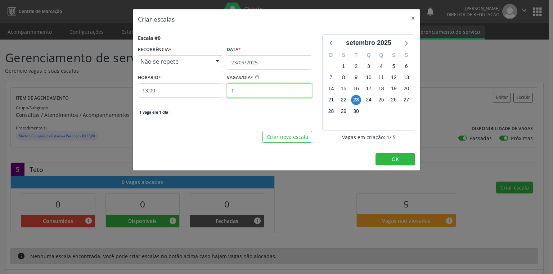
click at [238, 89] on input "1" at bounding box center [269, 91] width 85 height 14
type input "5"
click at [404, 159] on button "OK" at bounding box center [396, 159] width 40 height 12
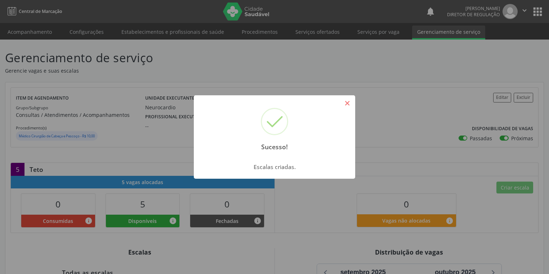
click at [347, 102] on button "×" at bounding box center [347, 103] width 12 height 12
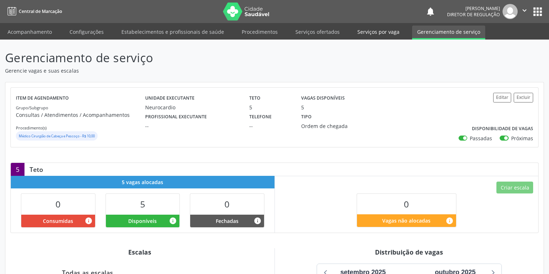
click at [375, 30] on link "Serviços por vaga" at bounding box center [378, 32] width 52 height 13
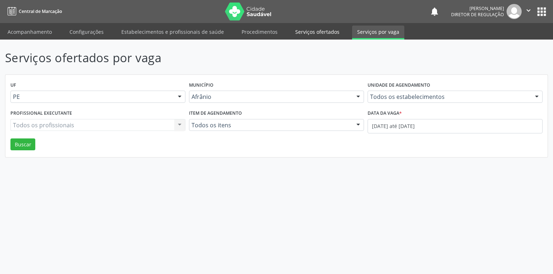
click at [306, 32] on link "Serviços ofertados" at bounding box center [317, 32] width 54 height 13
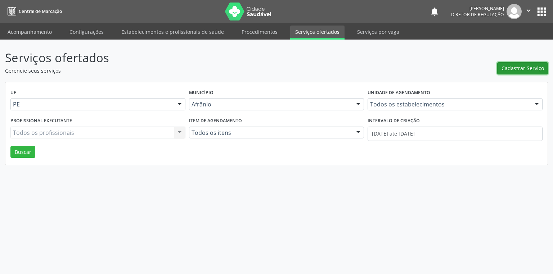
click at [508, 64] on button "Cadastrar Serviço" at bounding box center [522, 68] width 51 height 12
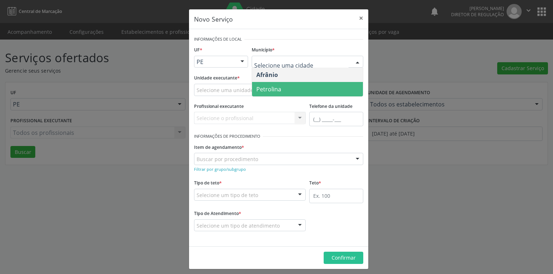
drag, startPoint x: 262, startPoint y: 86, endPoint x: 226, endPoint y: 87, distance: 35.7
click at [261, 86] on span "Petrolina" at bounding box center [268, 89] width 25 height 8
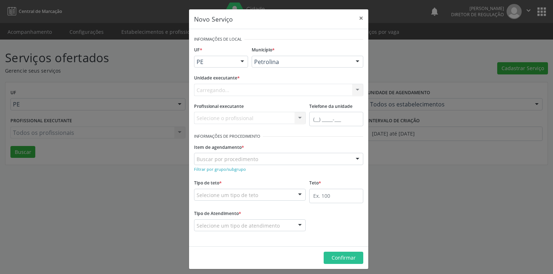
click at [208, 90] on div "Carregando... Academia da Saude de Afranio Academia da Saude do Bairro Roberto …" at bounding box center [278, 90] width 169 height 12
click at [207, 90] on div "Carregando... Academia da Saude de Afranio Academia da Saude do Bairro Roberto …" at bounding box center [278, 90] width 169 height 12
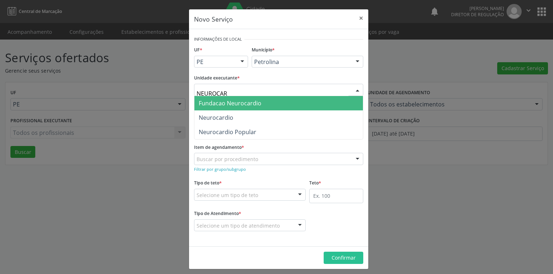
type input "NEUROCARD"
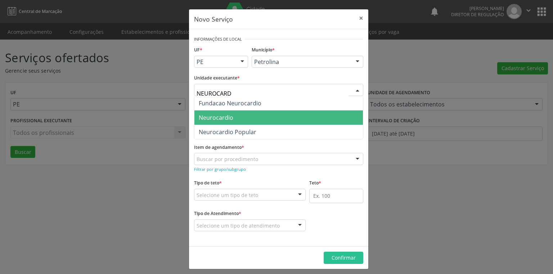
click at [214, 114] on span "Neurocardio" at bounding box center [216, 118] width 35 height 8
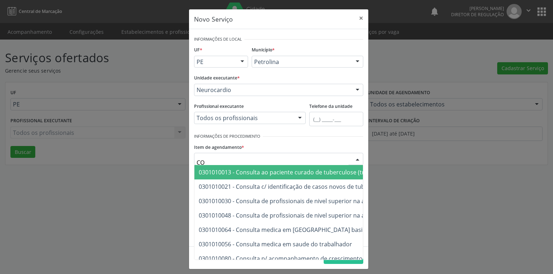
type input "C"
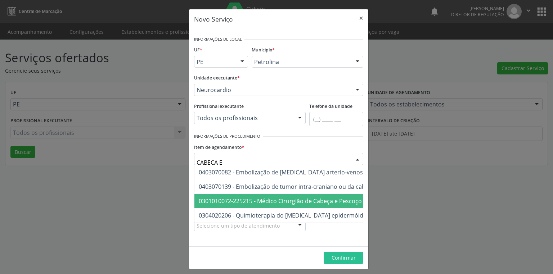
click at [248, 201] on span "0301010072-225215 - Médico Cirurgião de Cabeça e Pescoço" at bounding box center [280, 201] width 163 height 8
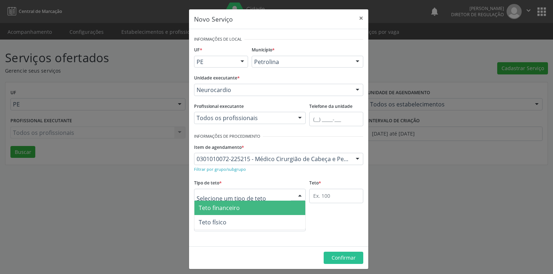
drag, startPoint x: 216, startPoint y: 193, endPoint x: 223, endPoint y: 208, distance: 17.1
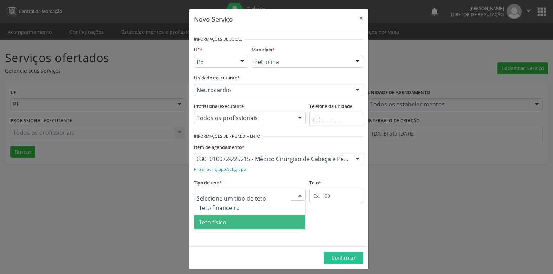
drag, startPoint x: 225, startPoint y: 225, endPoint x: 264, endPoint y: 208, distance: 42.7
click at [227, 224] on span "Teto físico" at bounding box center [249, 222] width 111 height 14
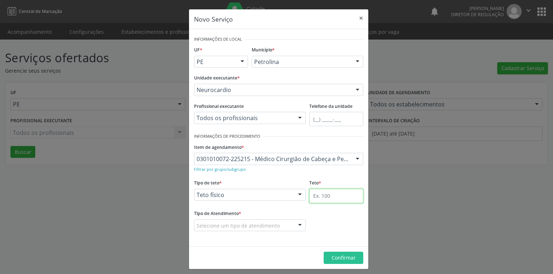
click at [314, 193] on input "text" at bounding box center [336, 196] width 54 height 14
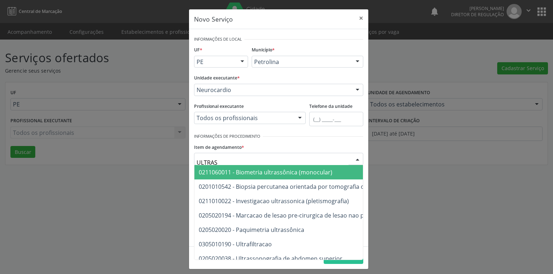
type input "ULTRASS"
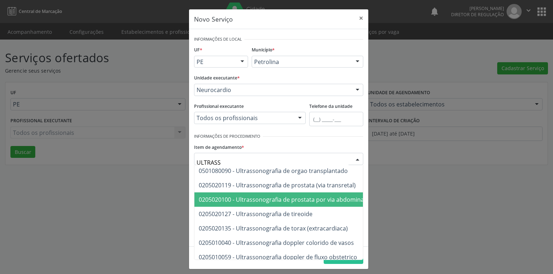
scroll to position [173, 0]
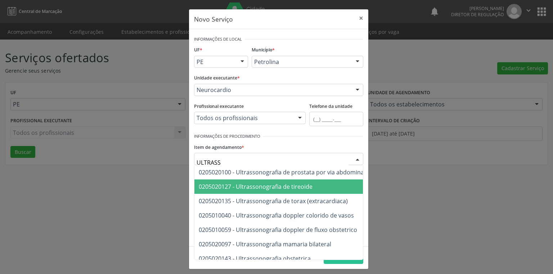
click at [278, 187] on span "0205020127 - Ultrassonografia de tireoide" at bounding box center [256, 187] width 114 height 8
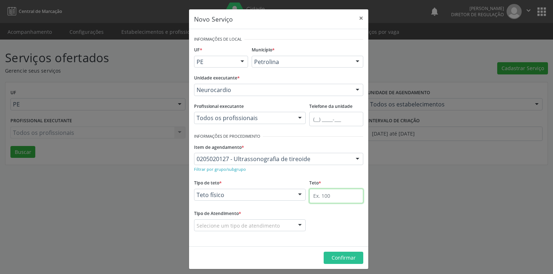
click at [313, 197] on input "text" at bounding box center [336, 196] width 54 height 14
type input "2"
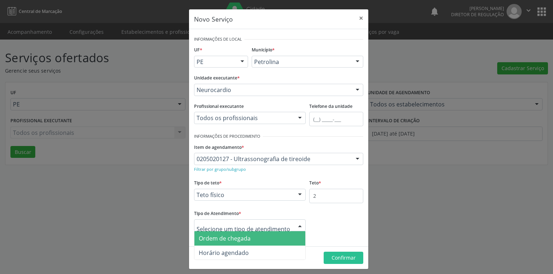
drag, startPoint x: 241, startPoint y: 242, endPoint x: 271, endPoint y: 246, distance: 30.8
click at [242, 242] on span "Ordem de chegada" at bounding box center [225, 239] width 52 height 8
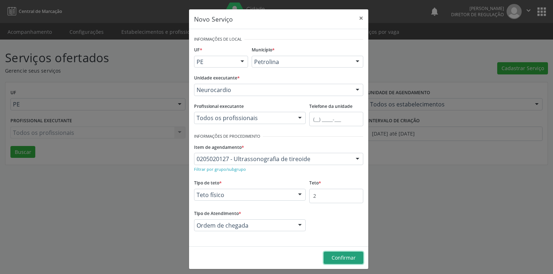
click at [332, 256] on span "Confirmar" at bounding box center [344, 258] width 24 height 7
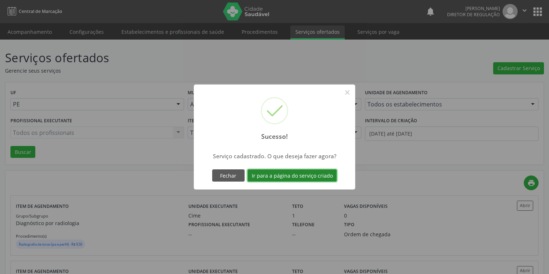
click at [298, 176] on button "Ir para a página do serviço criado" at bounding box center [291, 176] width 89 height 12
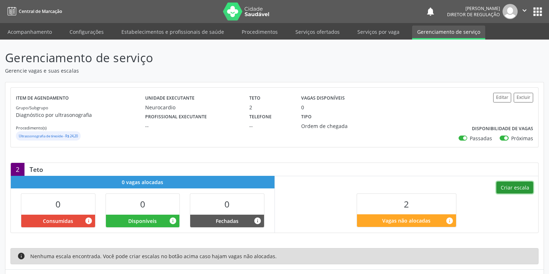
click at [515, 186] on button "Criar escala" at bounding box center [514, 188] width 37 height 12
select select "8"
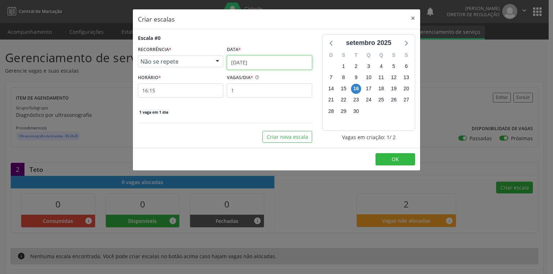
click at [245, 63] on input "[DATE]" at bounding box center [269, 62] width 85 height 14
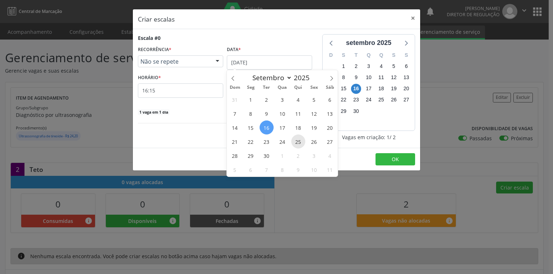
click at [297, 142] on span "25" at bounding box center [298, 142] width 14 height 14
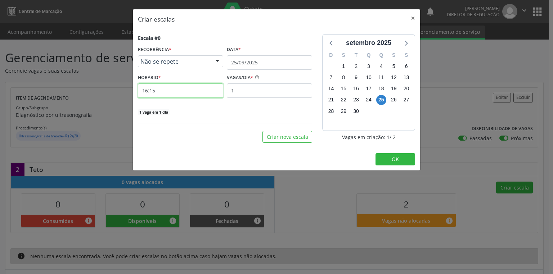
click at [167, 94] on input "16:15" at bounding box center [180, 91] width 85 height 14
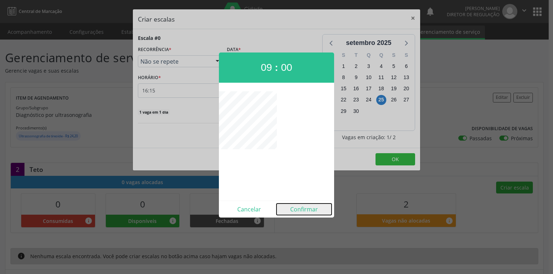
drag, startPoint x: 304, startPoint y: 207, endPoint x: 302, endPoint y: 204, distance: 4.0
click at [304, 207] on button "Confirmar" at bounding box center [304, 210] width 55 height 12
type input "09:00"
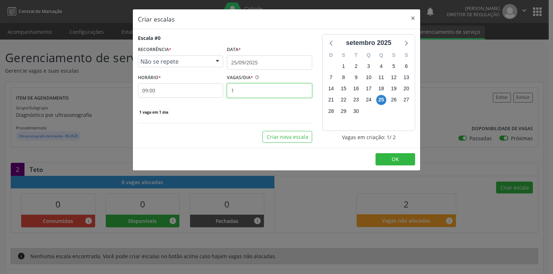
click at [238, 90] on input "1" at bounding box center [269, 91] width 85 height 14
type input "2"
click at [390, 159] on button "OK" at bounding box center [396, 159] width 40 height 12
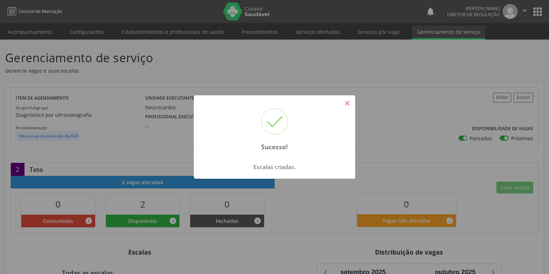
click at [346, 102] on button "×" at bounding box center [347, 103] width 12 height 12
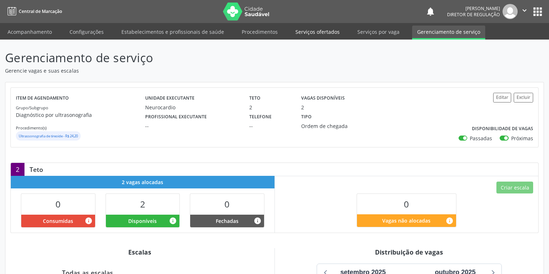
click at [318, 29] on link "Serviços ofertados" at bounding box center [317, 32] width 54 height 13
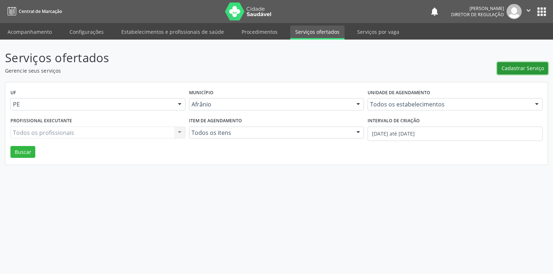
click at [517, 66] on span "Cadastrar Serviço" at bounding box center [523, 68] width 42 height 8
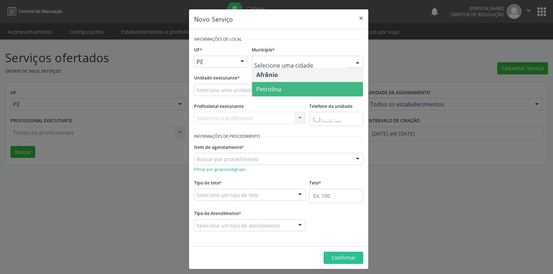
click at [269, 88] on span "Petrolina" at bounding box center [268, 89] width 25 height 8
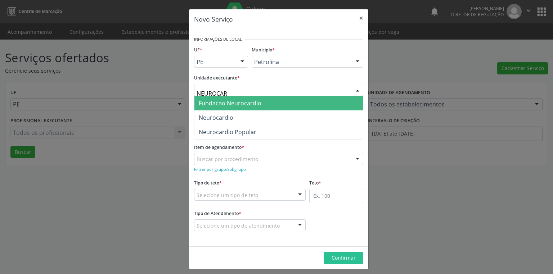
type input "NEUROCARD"
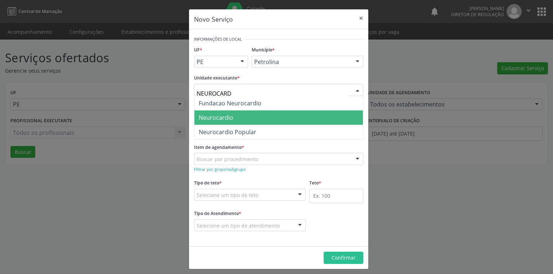
click at [223, 117] on span "Neurocardio" at bounding box center [216, 118] width 35 height 8
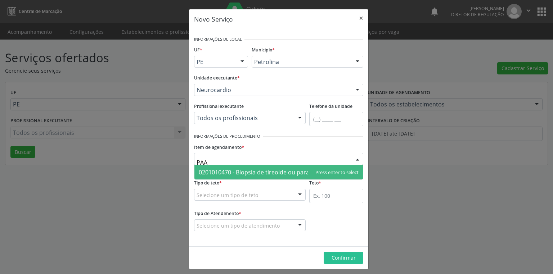
type input "PAAF"
click at [229, 172] on span "0201010470 - Biopsia de tireoide ou paratireoide - paaf" at bounding box center [273, 173] width 148 height 8
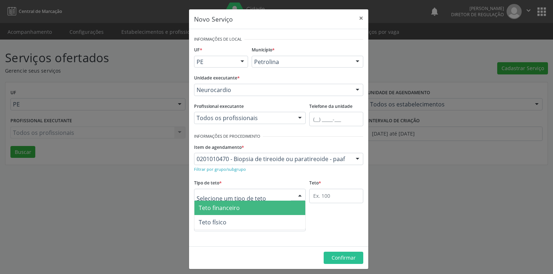
click at [218, 199] on div at bounding box center [250, 195] width 112 height 12
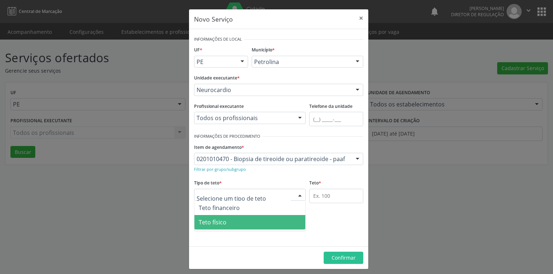
click at [220, 225] on span "Teto físico" at bounding box center [213, 223] width 28 height 8
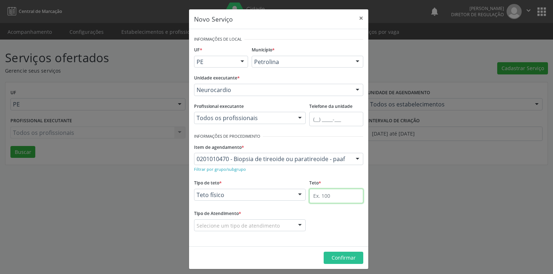
click at [312, 194] on input "text" at bounding box center [336, 196] width 54 height 14
type input "1"
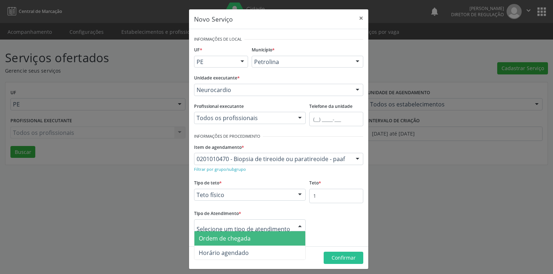
drag, startPoint x: 241, startPoint y: 240, endPoint x: 247, endPoint y: 239, distance: 6.3
click at [241, 241] on span "Ordem de chegada" at bounding box center [225, 239] width 52 height 8
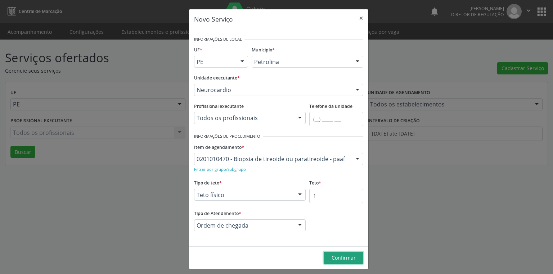
click at [332, 257] on span "Confirmar" at bounding box center [344, 258] width 24 height 7
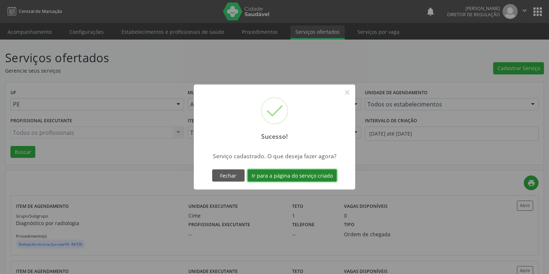
click at [300, 177] on button "Ir para a página do serviço criado" at bounding box center [291, 176] width 89 height 12
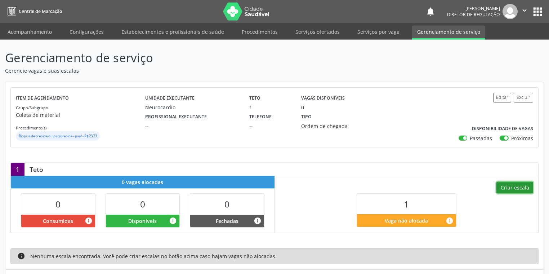
click at [507, 188] on button "Criar escala" at bounding box center [514, 188] width 37 height 12
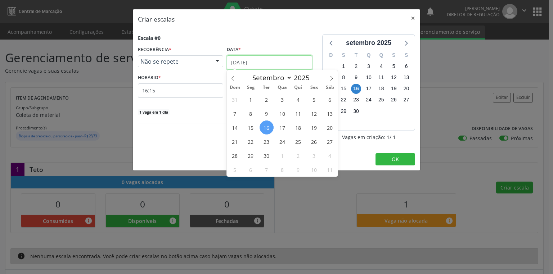
click at [240, 58] on input "[DATE]" at bounding box center [269, 62] width 85 height 14
click at [298, 140] on span "25" at bounding box center [298, 142] width 14 height 14
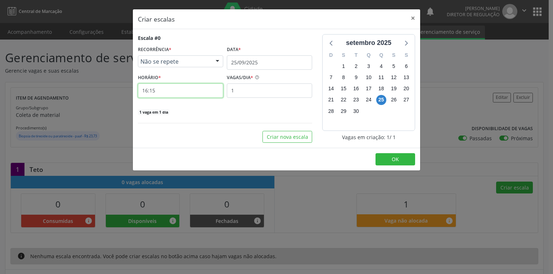
click at [169, 91] on input "16:15" at bounding box center [180, 91] width 85 height 14
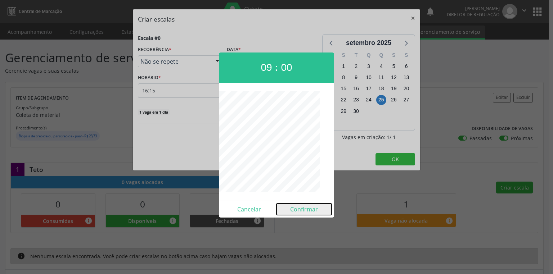
click at [301, 208] on button "Confirmar" at bounding box center [304, 210] width 55 height 12
type input "09:00"
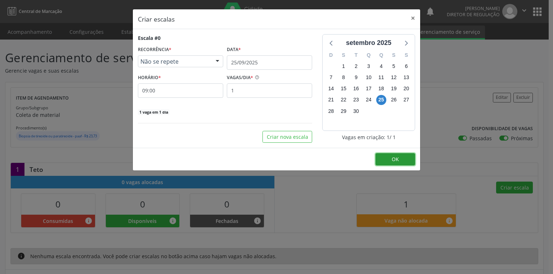
drag, startPoint x: 385, startPoint y: 158, endPoint x: 364, endPoint y: 148, distance: 23.5
click at [386, 158] on button "OK" at bounding box center [396, 159] width 40 height 12
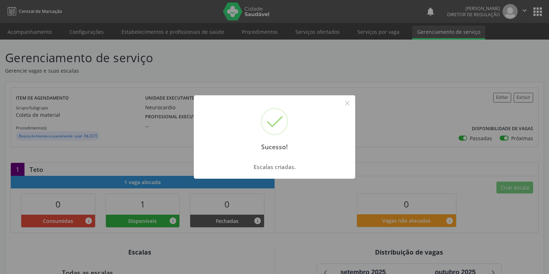
click at [353, 105] on div "Sucesso! ×" at bounding box center [274, 126] width 161 height 62
click at [349, 105] on button "×" at bounding box center [347, 103] width 12 height 12
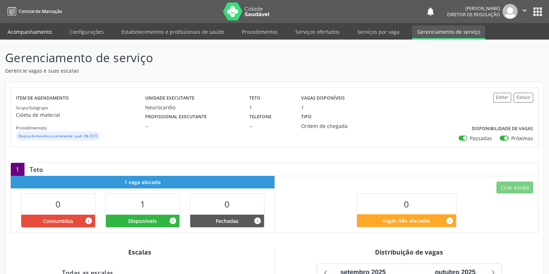
click at [20, 29] on link "Acompanhamento" at bounding box center [30, 32] width 54 height 13
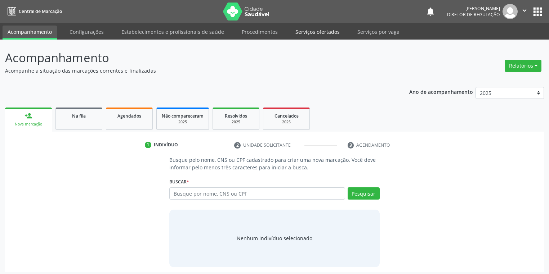
click at [318, 33] on link "Serviços ofertados" at bounding box center [317, 32] width 54 height 13
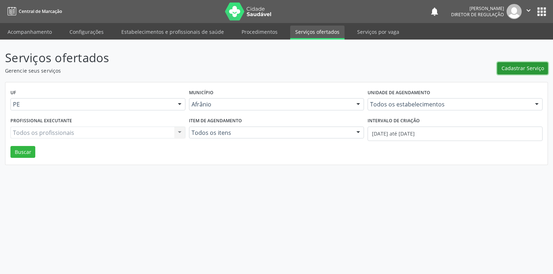
click at [513, 69] on span "Cadastrar Serviço" at bounding box center [523, 68] width 42 height 8
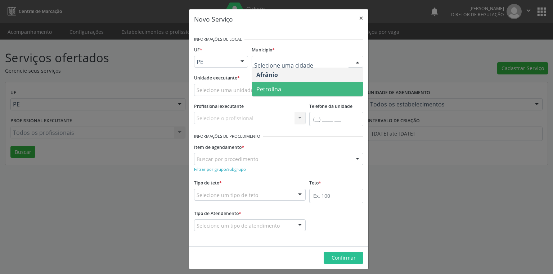
click at [269, 85] on span "Petrolina" at bounding box center [307, 89] width 111 height 14
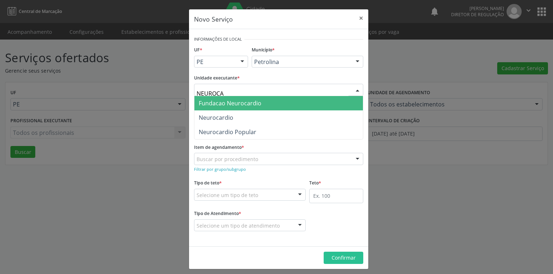
type input "NEUROCAR"
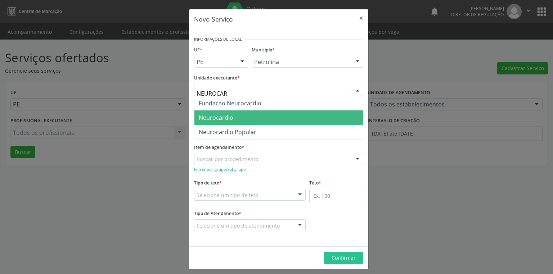
click at [210, 118] on span "Neurocardio" at bounding box center [216, 118] width 35 height 8
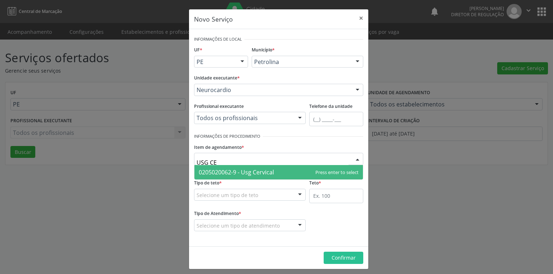
type input "USG CER"
click at [219, 172] on span "0205020062-9 - Usg Cervical" at bounding box center [236, 173] width 75 height 8
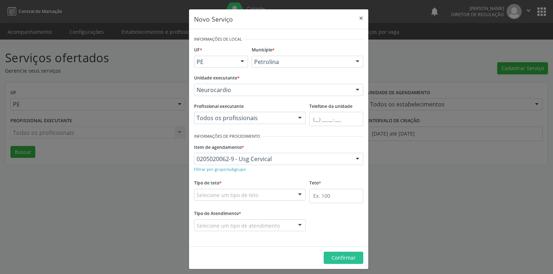
click at [223, 190] on div "Selecione um tipo de teto" at bounding box center [250, 195] width 112 height 12
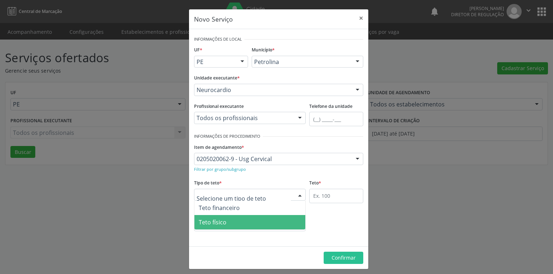
drag, startPoint x: 222, startPoint y: 221, endPoint x: 251, endPoint y: 213, distance: 30.0
click at [223, 221] on span "Teto físico" at bounding box center [213, 223] width 28 height 8
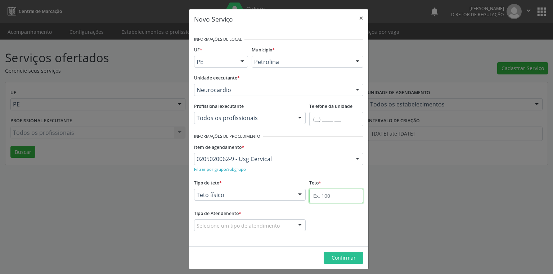
click at [314, 194] on input "text" at bounding box center [336, 196] width 54 height 14
type input "1"
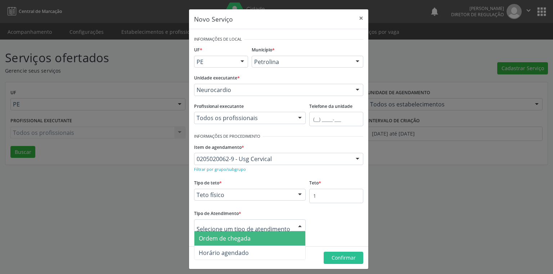
drag, startPoint x: 242, startPoint y: 239, endPoint x: 282, endPoint y: 249, distance: 40.9
click at [242, 239] on span "Ordem de chegada" at bounding box center [225, 239] width 52 height 8
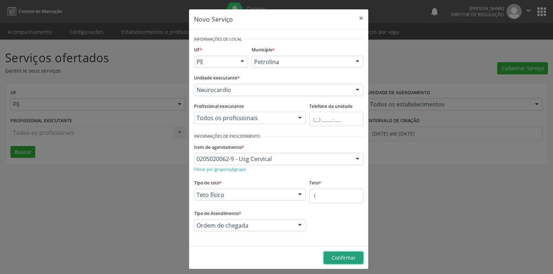
click at [335, 257] on span "Confirmar" at bounding box center [344, 258] width 24 height 7
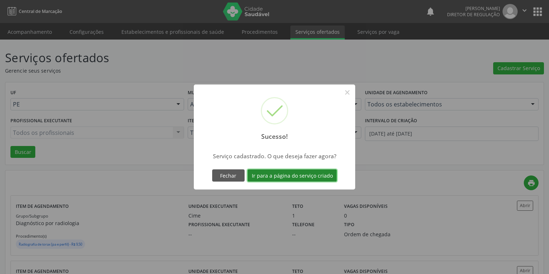
click at [287, 176] on button "Ir para a página do serviço criado" at bounding box center [291, 176] width 89 height 12
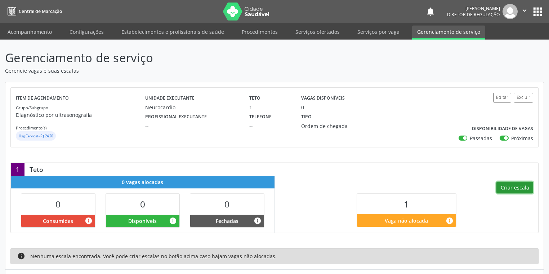
click at [520, 183] on button "Criar escala" at bounding box center [514, 188] width 37 height 12
select select "8"
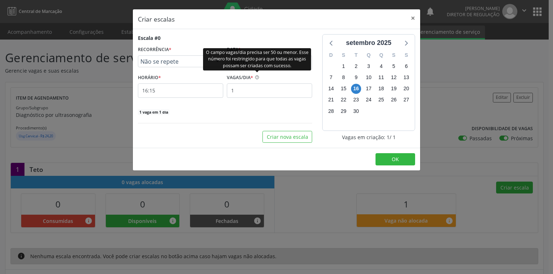
click at [249, 62] on div "O campo vagas/dia precisa ser 50 ou menor. Esse número foi restringido para que…" at bounding box center [257, 59] width 108 height 22
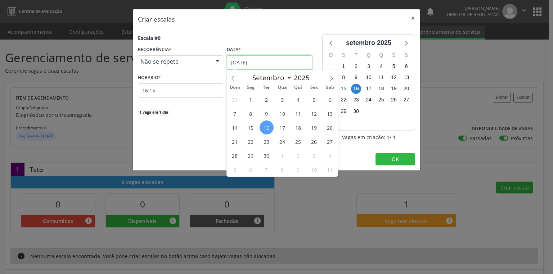
click at [248, 59] on input "[DATE]" at bounding box center [269, 62] width 85 height 14
drag, startPoint x: 300, startPoint y: 142, endPoint x: 253, endPoint y: 135, distance: 46.6
click at [300, 141] on span "25" at bounding box center [298, 142] width 14 height 14
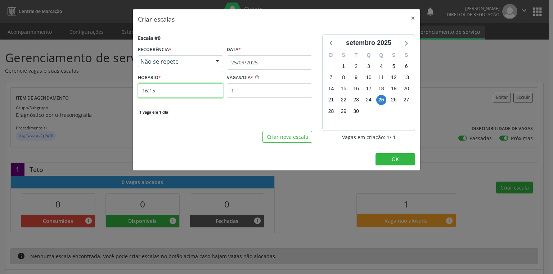
click at [168, 93] on input "16:15" at bounding box center [180, 91] width 85 height 14
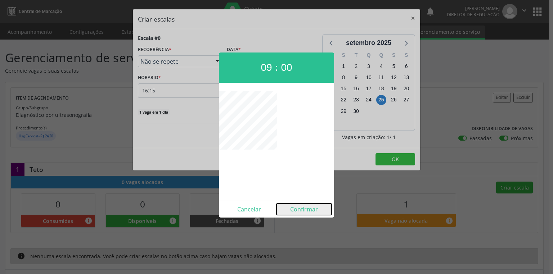
drag, startPoint x: 308, startPoint y: 209, endPoint x: 342, endPoint y: 178, distance: 45.9
click at [308, 209] on button "Confirmar" at bounding box center [304, 210] width 55 height 12
type input "09:00"
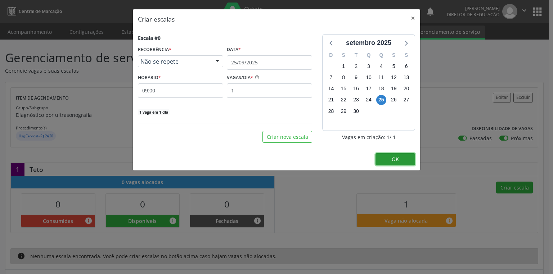
click at [387, 157] on button "OK" at bounding box center [396, 159] width 40 height 12
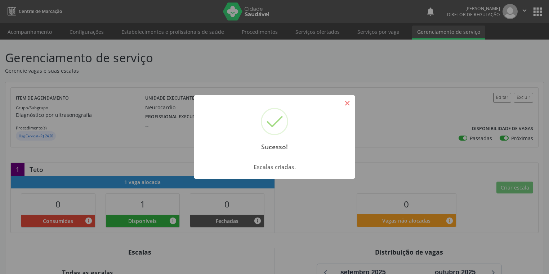
click at [344, 104] on button "×" at bounding box center [347, 103] width 12 height 12
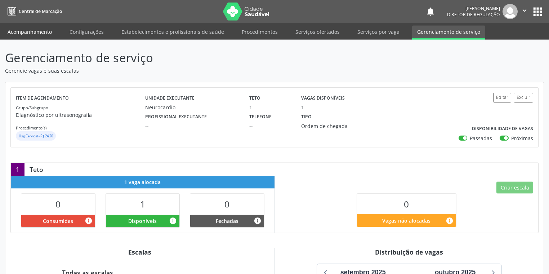
click at [36, 31] on link "Acompanhamento" at bounding box center [30, 32] width 54 height 13
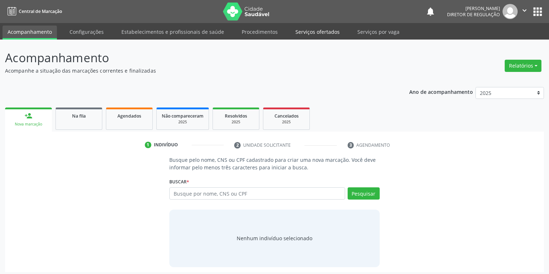
click at [319, 30] on link "Serviços ofertados" at bounding box center [317, 32] width 54 height 13
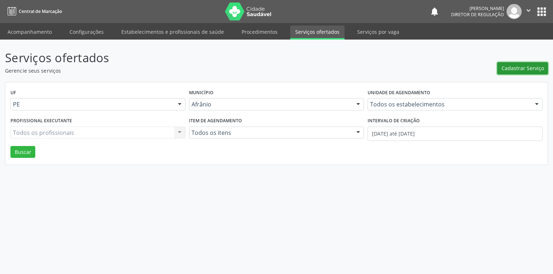
click at [517, 70] on span "Cadastrar Serviço" at bounding box center [523, 68] width 42 height 8
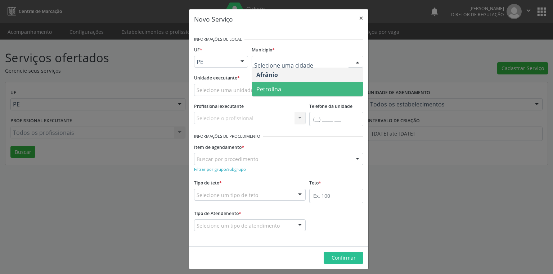
click at [265, 89] on span "Petrolina" at bounding box center [268, 89] width 25 height 8
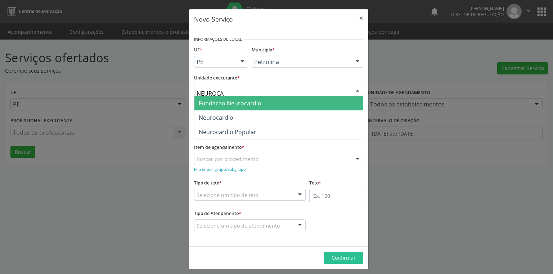
type input "NEUROCAR"
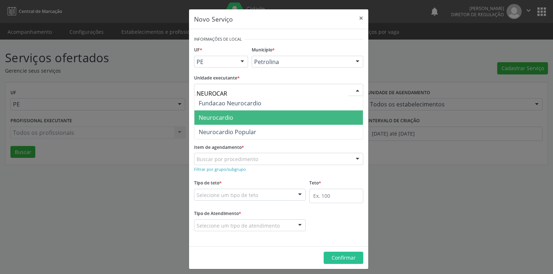
click at [215, 114] on span "Neurocardio" at bounding box center [216, 118] width 35 height 8
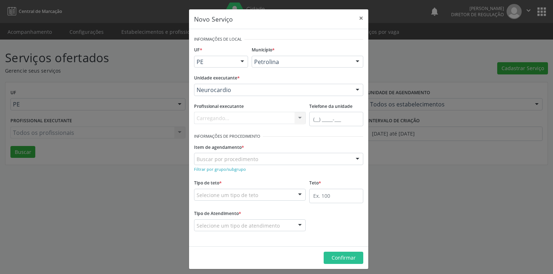
click at [218, 160] on form "Informações de Local UF * PE BA PE Nenhum resultado encontrado para: " " Não há…" at bounding box center [278, 137] width 169 height 207
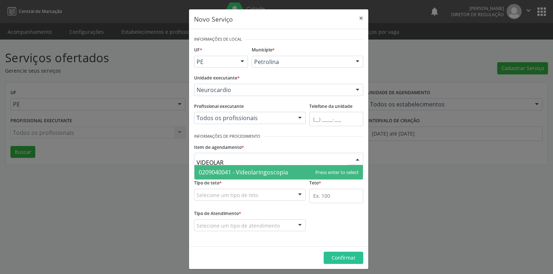
type input "VIDEOLARI"
drag, startPoint x: 219, startPoint y: 169, endPoint x: 230, endPoint y: 173, distance: 12.1
click at [222, 169] on span "0209040041 - Videolaringoscopia" at bounding box center [243, 173] width 89 height 8
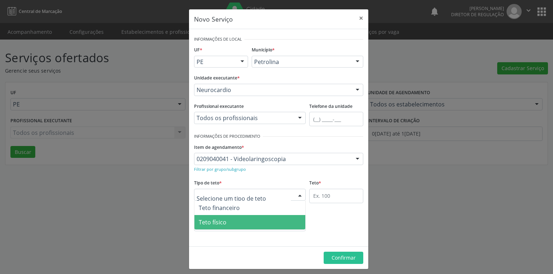
drag, startPoint x: 216, startPoint y: 217, endPoint x: 271, endPoint y: 218, distance: 54.7
click at [216, 217] on span "Teto físico" at bounding box center [249, 222] width 111 height 14
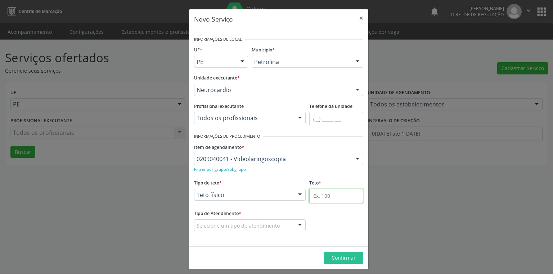
click at [315, 197] on input "text" at bounding box center [336, 196] width 54 height 14
type input "1"
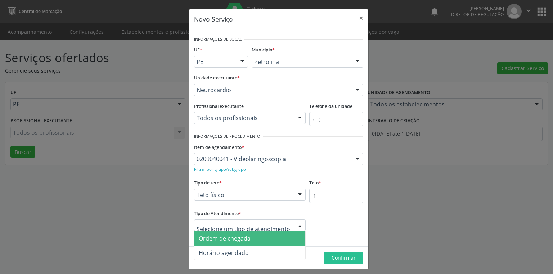
drag, startPoint x: 237, startPoint y: 241, endPoint x: 284, endPoint y: 248, distance: 48.0
click at [238, 241] on span "Ordem de chegada" at bounding box center [225, 239] width 52 height 8
drag, startPoint x: 256, startPoint y: 234, endPoint x: 300, endPoint y: 245, distance: 45.6
click at [257, 234] on span "Ordem de chegada" at bounding box center [249, 239] width 111 height 14
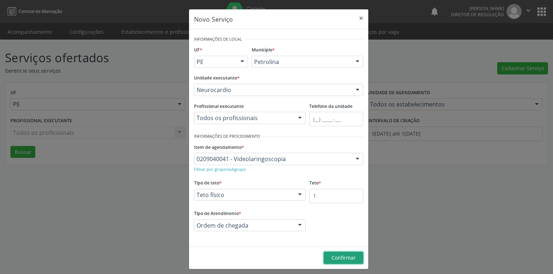
click at [342, 259] on span "Confirmar" at bounding box center [344, 258] width 24 height 7
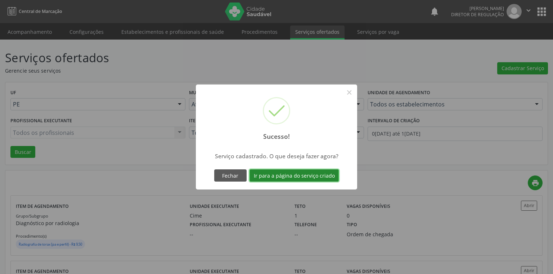
click at [295, 173] on button "Ir para a página do serviço criado" at bounding box center [294, 176] width 89 height 12
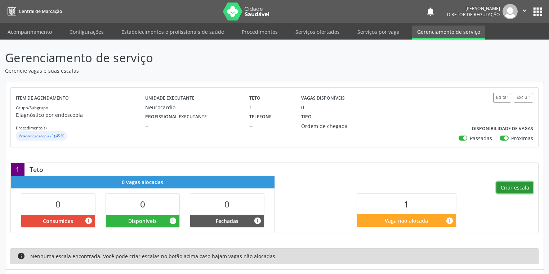
click at [507, 186] on button "Criar escala" at bounding box center [514, 188] width 37 height 12
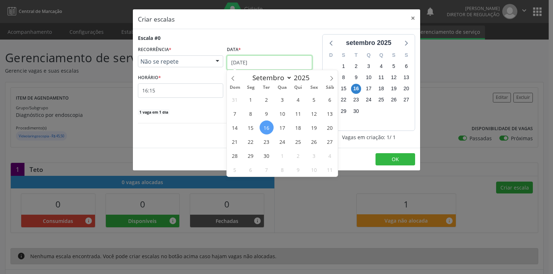
click at [242, 65] on input "[DATE]" at bounding box center [269, 62] width 85 height 14
click at [300, 142] on span "25" at bounding box center [298, 142] width 14 height 14
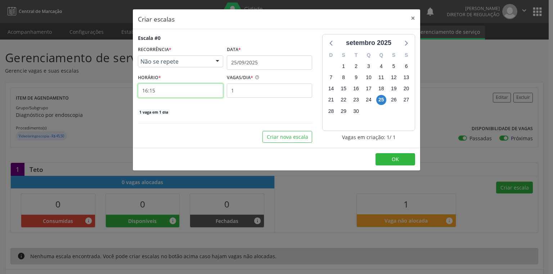
click at [192, 92] on input "16:15" at bounding box center [180, 91] width 85 height 14
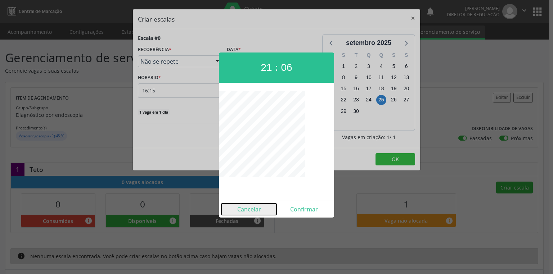
click at [255, 206] on button "Cancelar" at bounding box center [248, 210] width 55 height 12
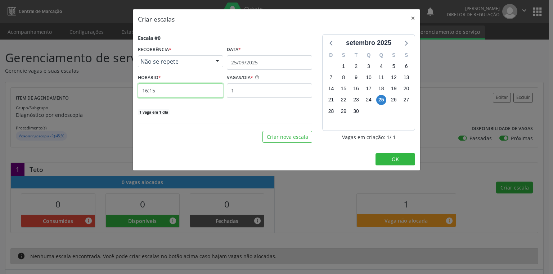
click at [180, 93] on input "16:15" at bounding box center [180, 91] width 85 height 14
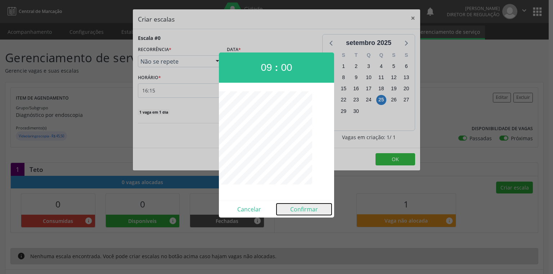
click at [307, 211] on button "Confirmar" at bounding box center [304, 210] width 55 height 12
type input "09:00"
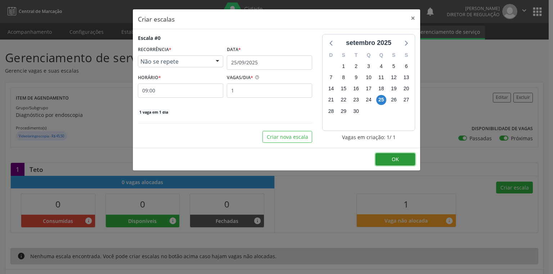
click at [385, 157] on button "OK" at bounding box center [396, 159] width 40 height 12
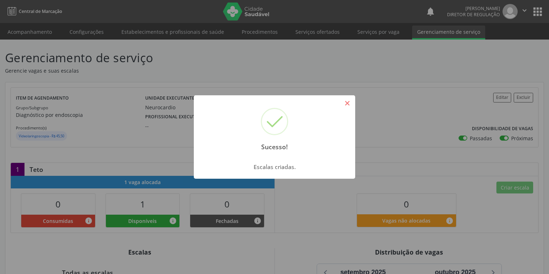
click at [345, 102] on button "×" at bounding box center [347, 103] width 12 height 12
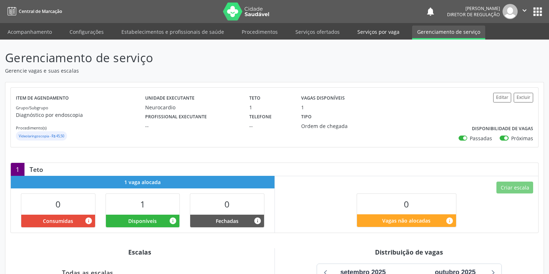
click at [372, 32] on link "Serviços por vaga" at bounding box center [378, 32] width 52 height 13
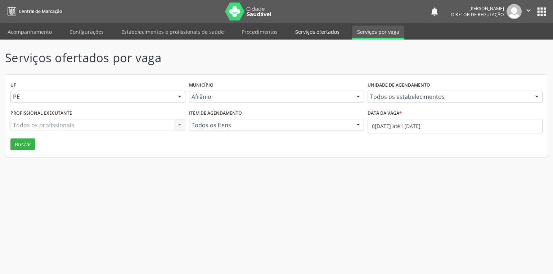
click at [305, 36] on link "Serviços ofertados" at bounding box center [317, 32] width 54 height 13
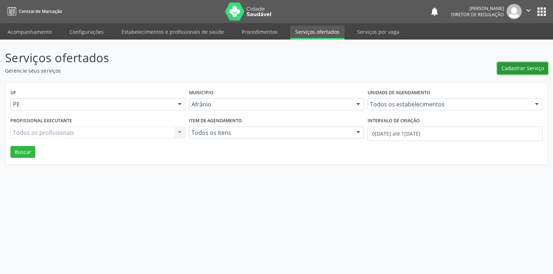
click at [513, 71] on span "Cadastrar Serviço" at bounding box center [523, 68] width 42 height 8
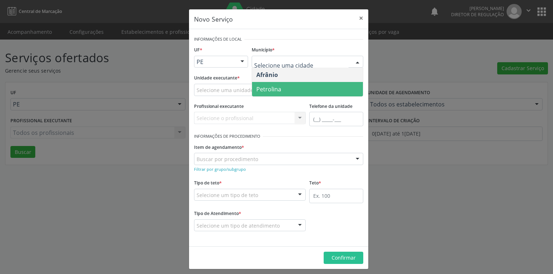
click at [265, 87] on span "Petrolina" at bounding box center [268, 89] width 25 height 8
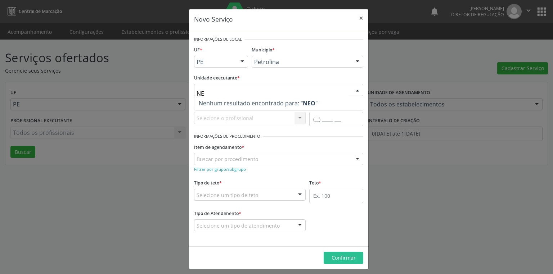
type input "N"
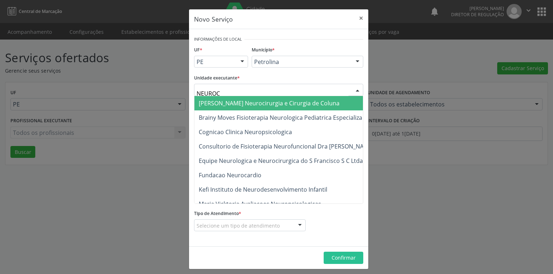
type input "NEUROCA"
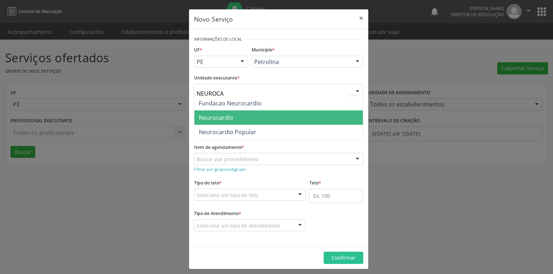
click at [211, 119] on span "Neurocardio" at bounding box center [216, 118] width 35 height 8
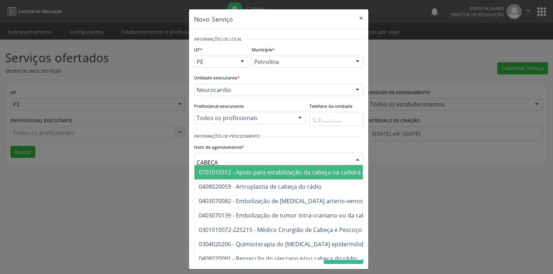
type input "CABEÇA"
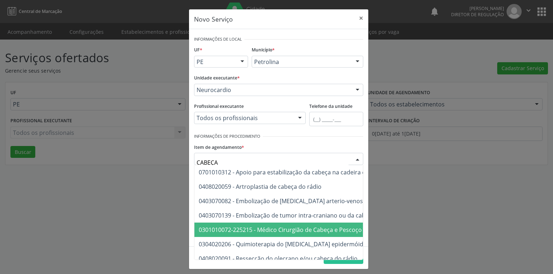
click at [230, 230] on span "0301010072-225215 - Médico Cirurgião de Cabeça e Pescoço" at bounding box center [280, 230] width 163 height 8
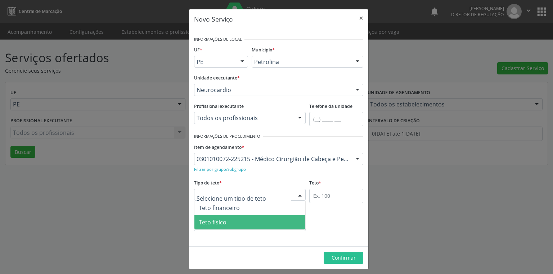
drag, startPoint x: 216, startPoint y: 221, endPoint x: 251, endPoint y: 213, distance: 36.1
click at [219, 220] on span "Teto físico" at bounding box center [213, 223] width 28 height 8
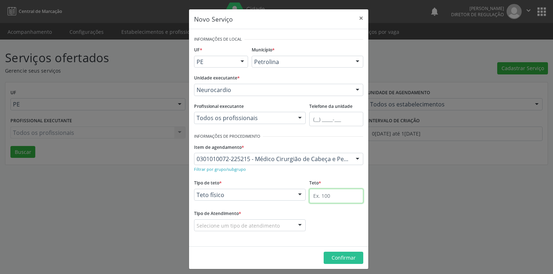
click at [317, 193] on input "text" at bounding box center [336, 196] width 54 height 14
type input "3"
click at [249, 230] on div "Selecione um tipo de atendimento" at bounding box center [250, 226] width 112 height 12
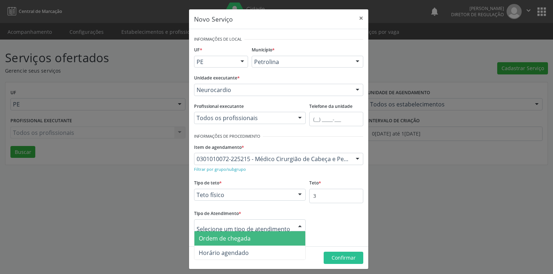
click at [235, 239] on span "Ordem de chegada" at bounding box center [225, 239] width 52 height 8
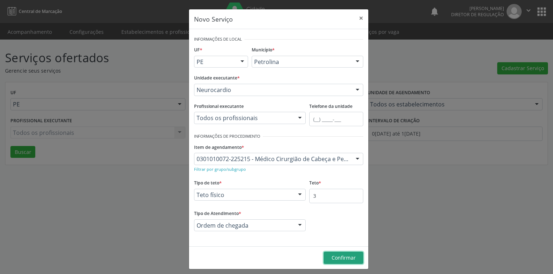
click at [341, 256] on span "Confirmar" at bounding box center [344, 258] width 24 height 7
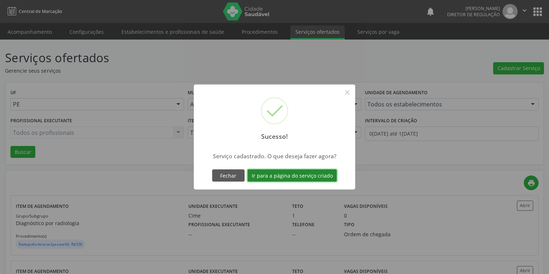
click at [306, 177] on button "Ir para a página do serviço criado" at bounding box center [291, 176] width 89 height 12
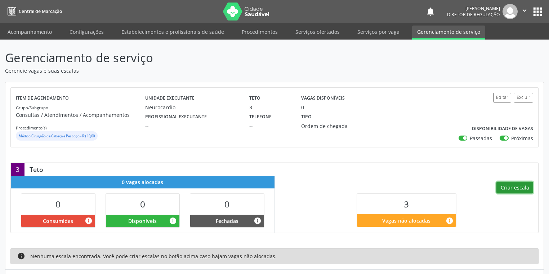
click at [512, 188] on button "Criar escala" at bounding box center [514, 188] width 37 height 12
select select "8"
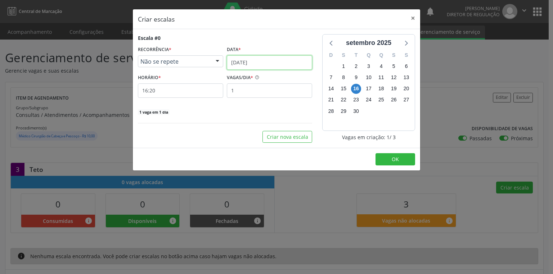
click at [241, 64] on input "[DATE]" at bounding box center [269, 62] width 85 height 14
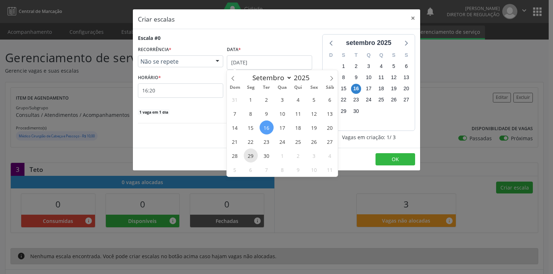
click at [249, 156] on span "29" at bounding box center [251, 156] width 14 height 14
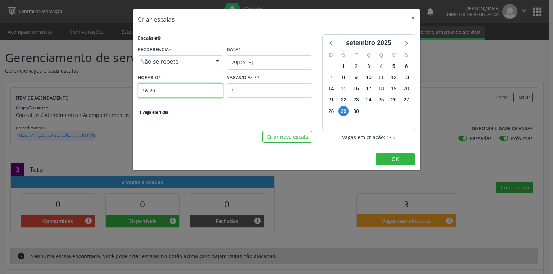
click at [151, 91] on input "16:20" at bounding box center [180, 91] width 85 height 14
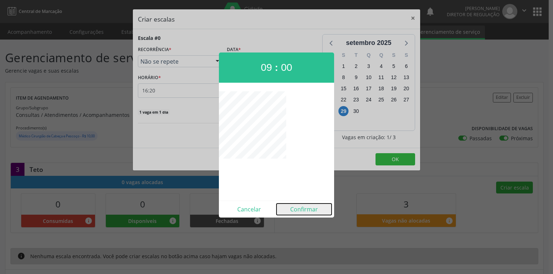
click at [307, 210] on button "Confirmar" at bounding box center [304, 210] width 55 height 12
type input "09:00"
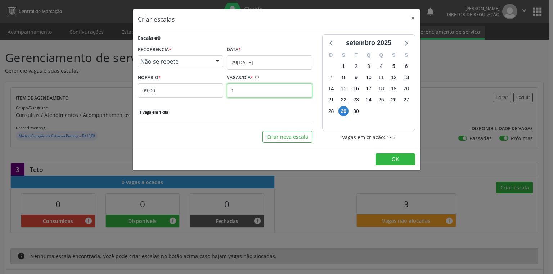
click at [236, 91] on input "1" at bounding box center [269, 91] width 85 height 14
type input "3"
click at [404, 160] on button "OK" at bounding box center [396, 159] width 40 height 12
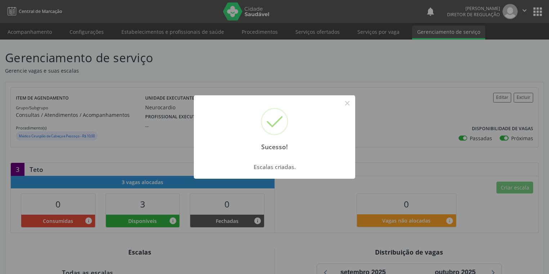
drag, startPoint x: 344, startPoint y: 104, endPoint x: 316, endPoint y: 98, distance: 28.0
click at [343, 103] on button "×" at bounding box center [347, 103] width 12 height 12
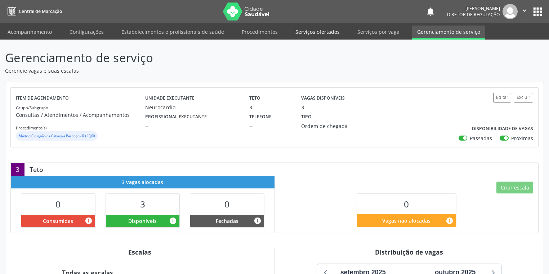
click at [302, 32] on link "Serviços ofertados" at bounding box center [317, 32] width 54 height 13
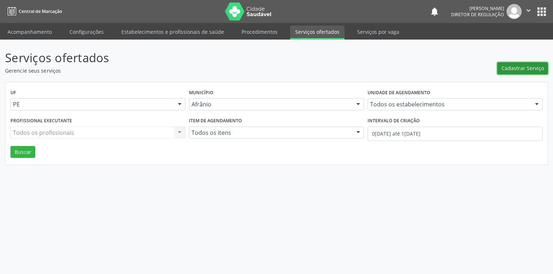
click at [515, 67] on span "Cadastrar Serviço" at bounding box center [523, 68] width 42 height 8
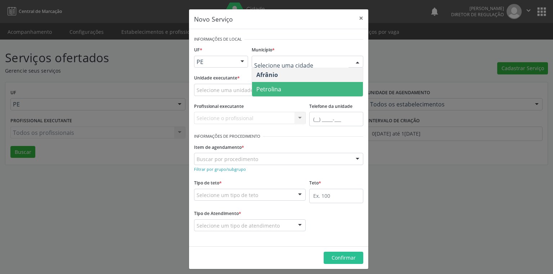
drag, startPoint x: 271, startPoint y: 89, endPoint x: 210, endPoint y: 95, distance: 61.4
click at [271, 89] on span "Petrolina" at bounding box center [268, 89] width 25 height 8
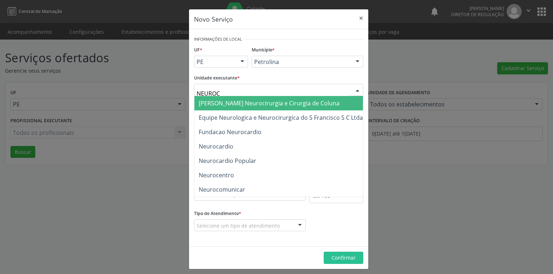
type input "NEUROCA"
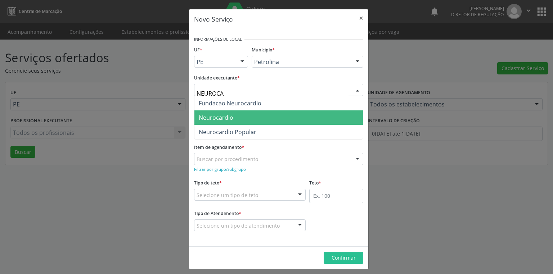
click at [206, 118] on span "Neurocardio" at bounding box center [216, 118] width 35 height 8
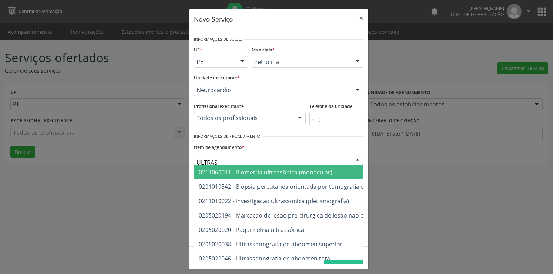
type input "ULTRASS"
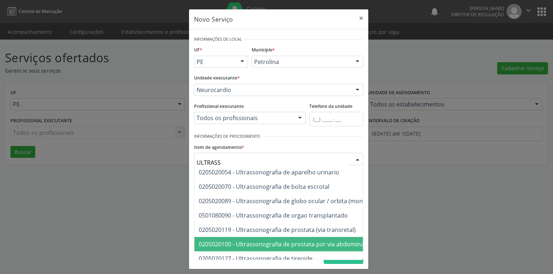
scroll to position [115, 0]
drag, startPoint x: 302, startPoint y: 243, endPoint x: 256, endPoint y: 221, distance: 51.2
click at [302, 243] on span "0205020127 - Ultrassonografia de tireoide" at bounding box center [256, 245] width 114 height 8
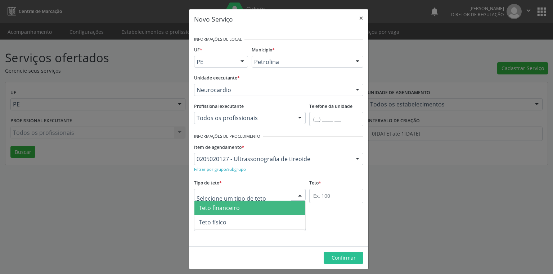
drag, startPoint x: 211, startPoint y: 196, endPoint x: 213, endPoint y: 205, distance: 8.9
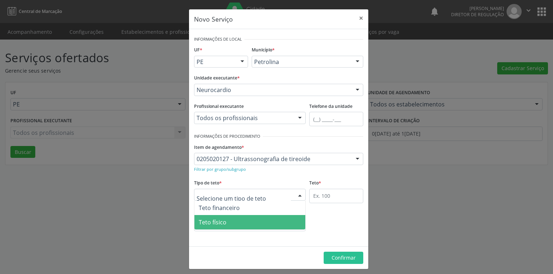
click at [216, 224] on span "Teto físico" at bounding box center [213, 223] width 28 height 8
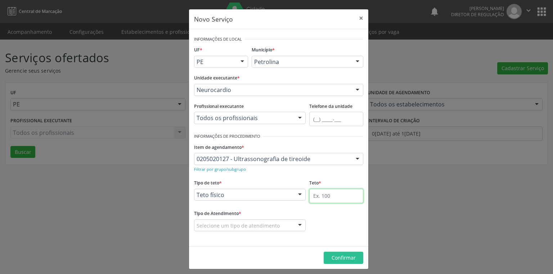
click at [320, 197] on input "text" at bounding box center [336, 196] width 54 height 14
type input "3"
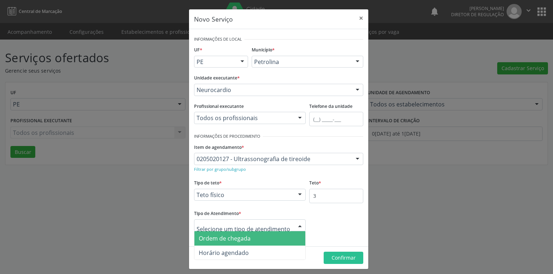
click at [244, 230] on div at bounding box center [250, 226] width 112 height 12
drag, startPoint x: 241, startPoint y: 239, endPoint x: 353, endPoint y: 259, distance: 114.2
click at [243, 239] on span "Ordem de chegada" at bounding box center [225, 239] width 52 height 8
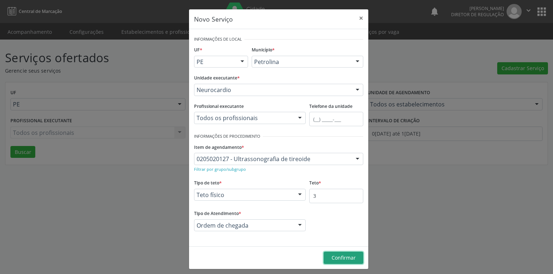
click at [346, 259] on span "Confirmar" at bounding box center [344, 258] width 24 height 7
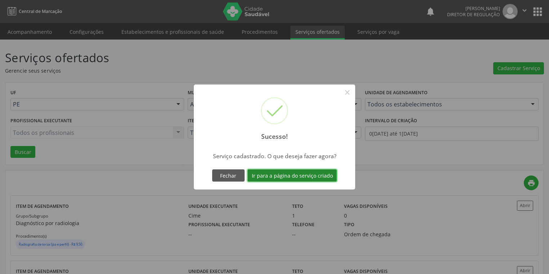
click at [304, 175] on button "Ir para a página do serviço criado" at bounding box center [291, 176] width 89 height 12
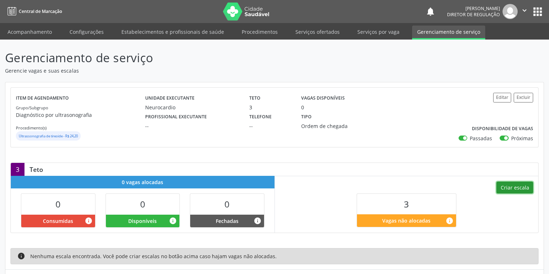
click at [514, 183] on button "Criar escala" at bounding box center [514, 188] width 37 height 12
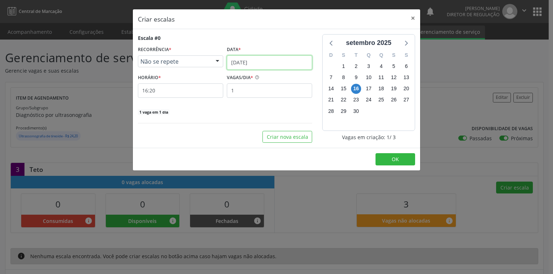
click at [242, 60] on input "[DATE]" at bounding box center [269, 62] width 85 height 14
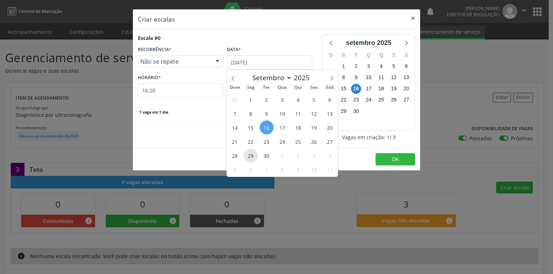
click at [251, 159] on span "29" at bounding box center [251, 156] width 14 height 14
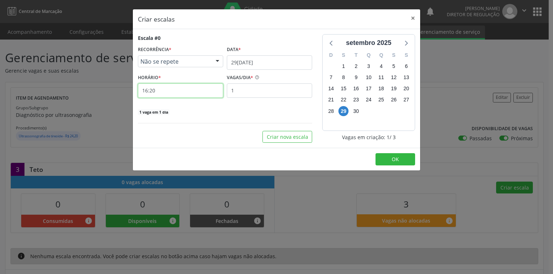
click at [162, 92] on input "16:20" at bounding box center [180, 91] width 85 height 14
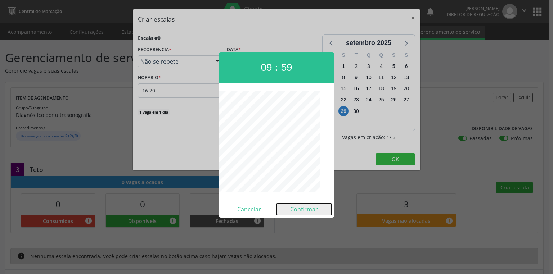
drag, startPoint x: 297, startPoint y: 206, endPoint x: 283, endPoint y: 172, distance: 37.0
click at [297, 205] on button "Confirmar" at bounding box center [304, 210] width 55 height 12
type input "09:59"
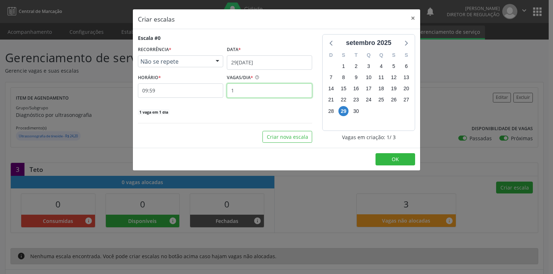
click at [241, 89] on input "1" at bounding box center [269, 91] width 85 height 14
type input "3"
click at [396, 158] on span "OK" at bounding box center [395, 159] width 7 height 7
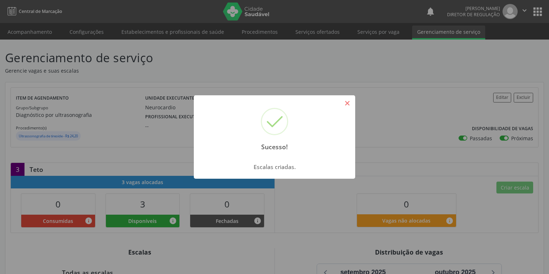
click at [350, 103] on button "×" at bounding box center [347, 103] width 12 height 12
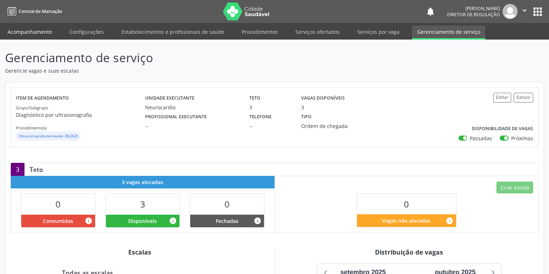
click at [29, 32] on link "Acompanhamento" at bounding box center [30, 32] width 54 height 13
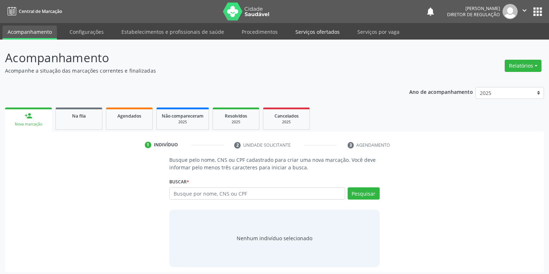
click at [314, 32] on link "Serviços ofertados" at bounding box center [317, 32] width 54 height 13
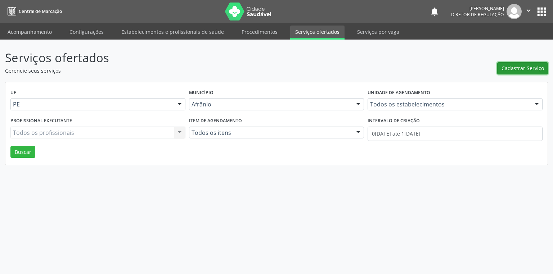
click at [506, 69] on span "Cadastrar Serviço" at bounding box center [523, 68] width 42 height 8
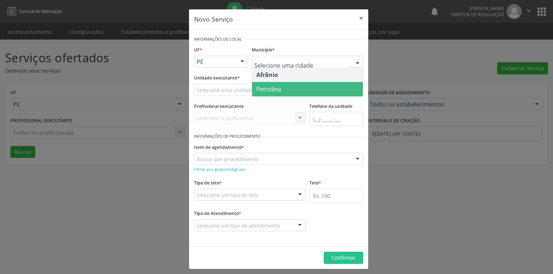
click at [281, 92] on span "Petrolina" at bounding box center [307, 89] width 111 height 14
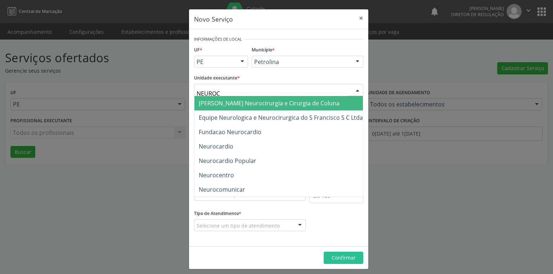
type input "NEUROCA"
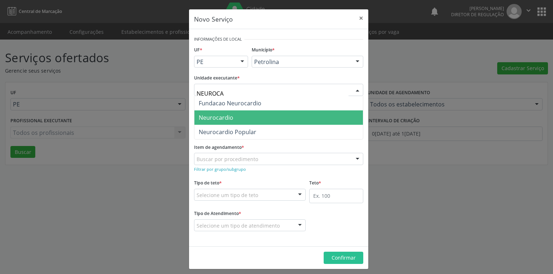
click at [203, 118] on span "Neurocardio" at bounding box center [216, 118] width 35 height 8
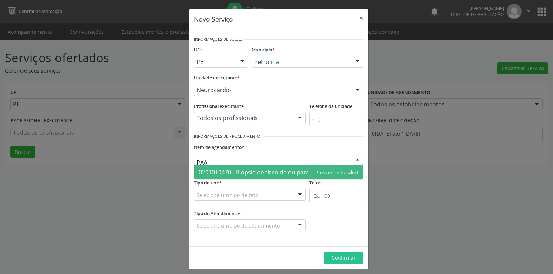
type input "PAAF"
click at [217, 172] on span "0201010470 - Biopsia de tireoide ou paratireoide - paaf" at bounding box center [273, 173] width 148 height 8
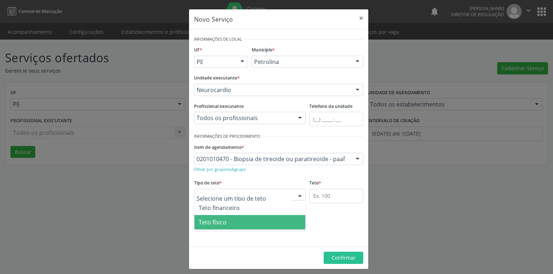
drag, startPoint x: 215, startPoint y: 222, endPoint x: 277, endPoint y: 212, distance: 63.2
click at [215, 223] on span "Teto físico" at bounding box center [213, 223] width 28 height 8
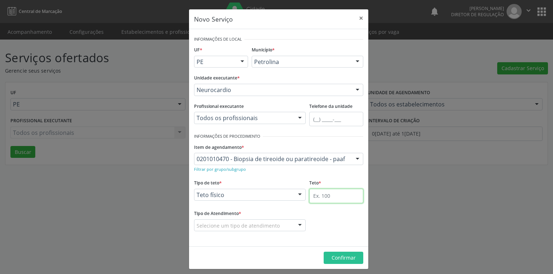
click at [314, 196] on input "text" at bounding box center [336, 196] width 54 height 14
type input "3"
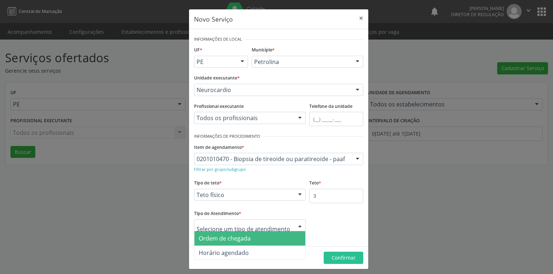
drag, startPoint x: 228, startPoint y: 239, endPoint x: 279, endPoint y: 249, distance: 51.8
click at [235, 240] on span "Ordem de chegada" at bounding box center [225, 239] width 52 height 8
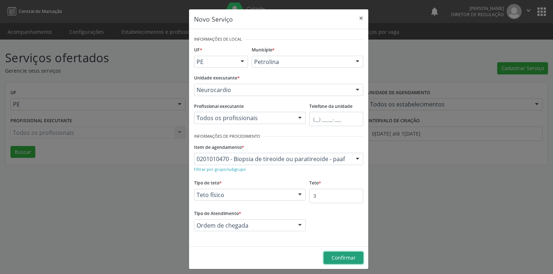
click at [341, 261] on span "Confirmar" at bounding box center [344, 258] width 24 height 7
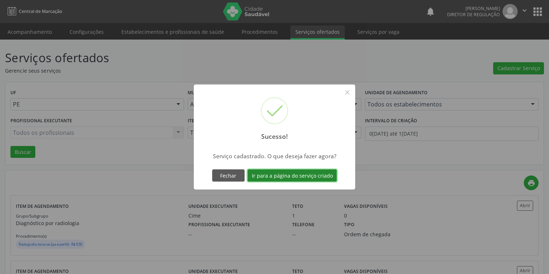
click at [286, 174] on button "Ir para a página do serviço criado" at bounding box center [291, 176] width 89 height 12
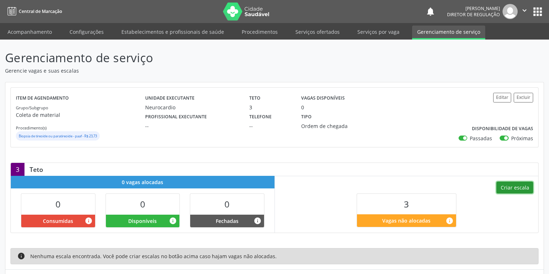
click at [512, 185] on button "Criar escala" at bounding box center [514, 188] width 37 height 12
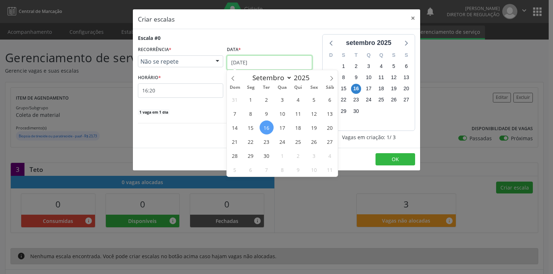
click at [252, 60] on input "[DATE]" at bounding box center [269, 62] width 85 height 14
drag, startPoint x: 253, startPoint y: 156, endPoint x: 228, endPoint y: 135, distance: 32.6
click at [252, 154] on span "29" at bounding box center [251, 156] width 14 height 14
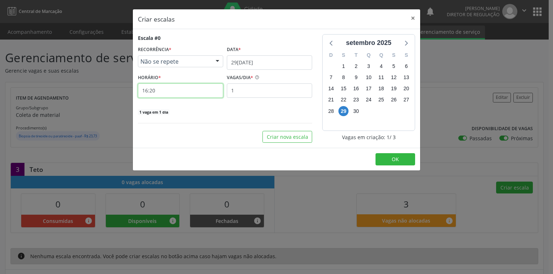
click at [174, 91] on input "16:20" at bounding box center [180, 91] width 85 height 14
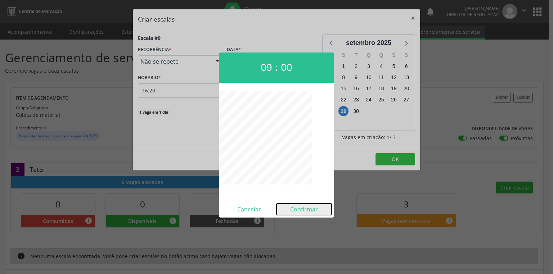
click at [302, 206] on button "Confirmar" at bounding box center [304, 210] width 55 height 12
type input "09:00"
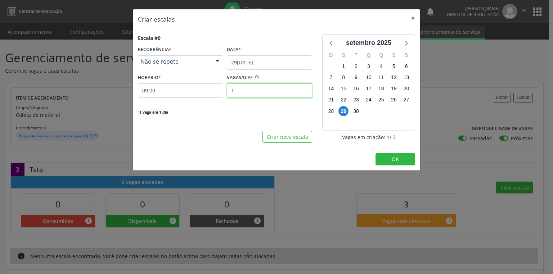
click at [241, 92] on input "1" at bounding box center [269, 91] width 85 height 14
type input "3"
click at [395, 157] on span "OK" at bounding box center [395, 159] width 7 height 7
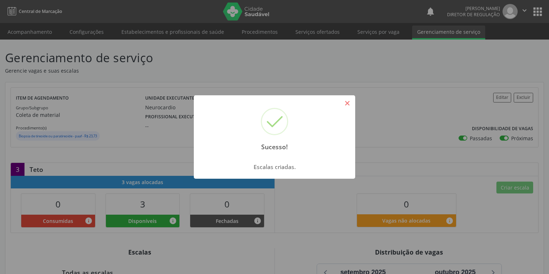
click at [351, 101] on button "×" at bounding box center [347, 103] width 12 height 12
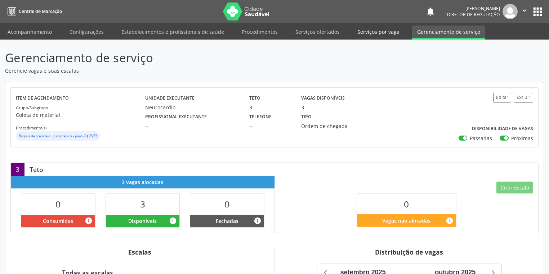
click at [359, 32] on link "Serviços por vaga" at bounding box center [378, 32] width 52 height 13
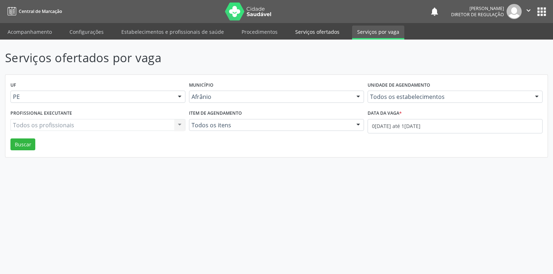
click at [304, 33] on link "Serviços ofertados" at bounding box center [317, 32] width 54 height 13
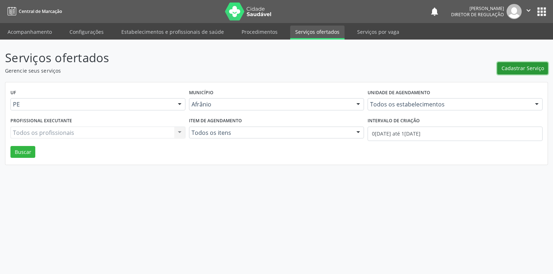
click at [511, 68] on span "Cadastrar Serviço" at bounding box center [523, 68] width 42 height 8
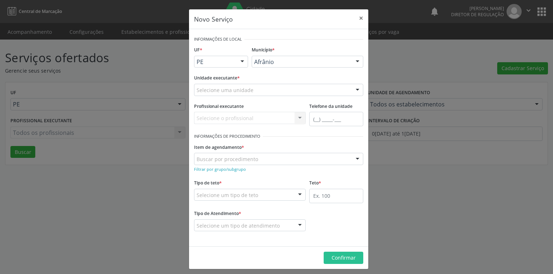
drag, startPoint x: 284, startPoint y: 63, endPoint x: 281, endPoint y: 66, distance: 4.1
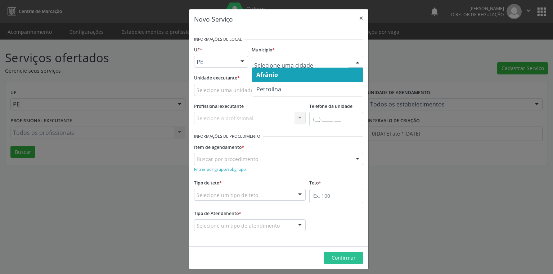
click at [277, 74] on span "Afrânio" at bounding box center [307, 75] width 111 height 14
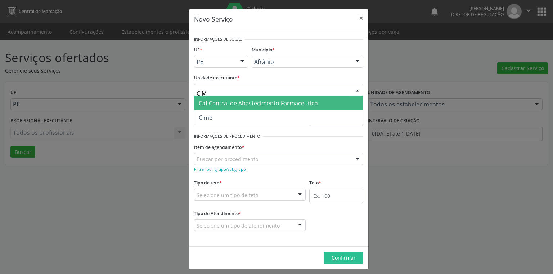
type input "CIME"
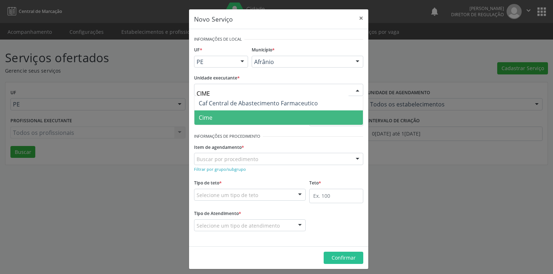
click at [217, 120] on span "Cime" at bounding box center [278, 118] width 169 height 14
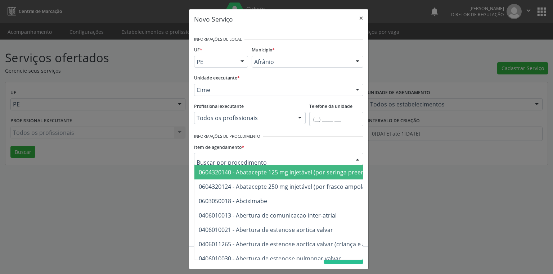
type input "C"
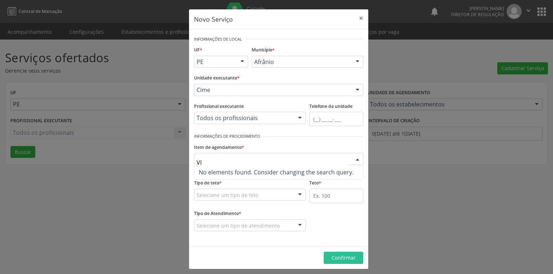
type input "V"
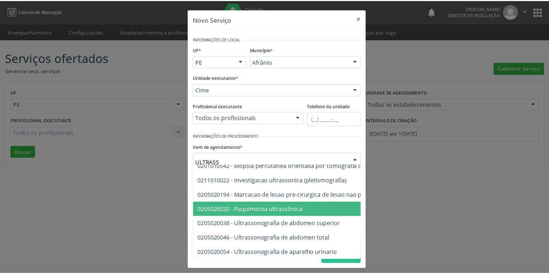
scroll to position [29, 0]
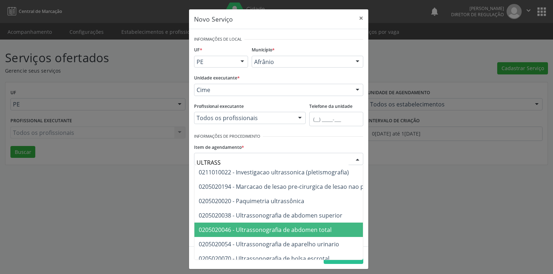
click at [302, 230] on span "0205020046 - Ultrassonografia de abdomen total" at bounding box center [265, 230] width 133 height 8
type input "ULTRASS"
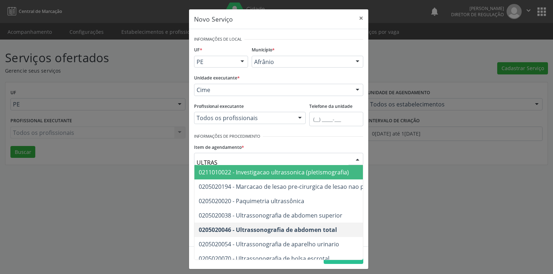
type input "ULTRASS"
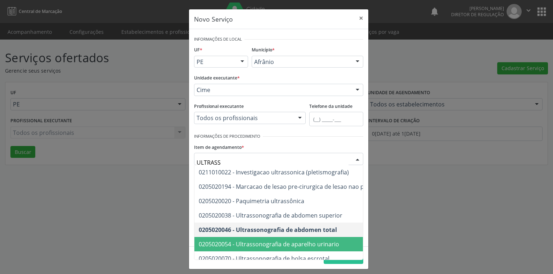
click at [260, 244] on span "0205020054 - Ultrassonografia de aparelho urinario" at bounding box center [269, 245] width 140 height 8
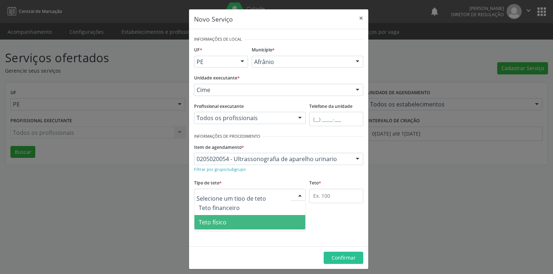
click at [213, 219] on span "Teto físico" at bounding box center [213, 223] width 28 height 8
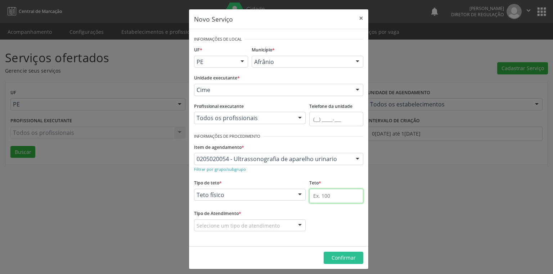
click at [314, 195] on input "text" at bounding box center [336, 196] width 54 height 14
type input "1"
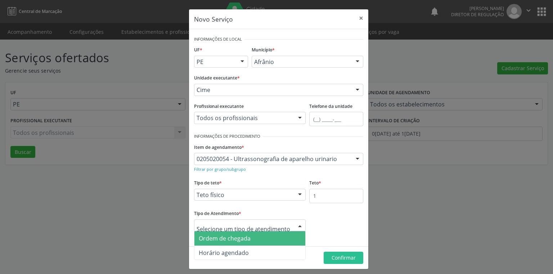
click at [223, 242] on span "Ordem de chegada" at bounding box center [225, 239] width 52 height 8
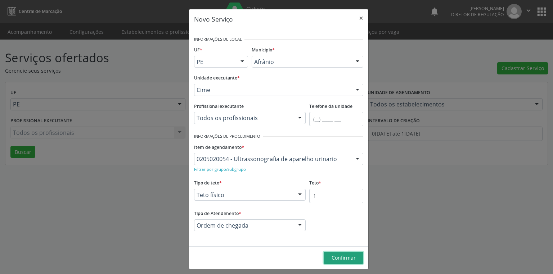
click at [349, 256] on span "Confirmar" at bounding box center [344, 258] width 24 height 7
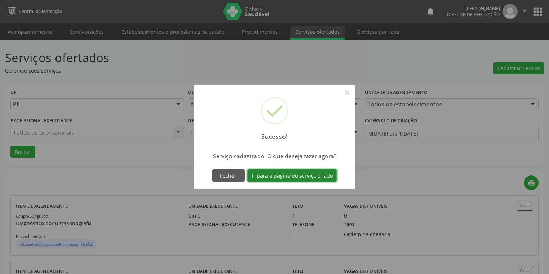
click at [285, 174] on button "Ir para a página do serviço criado" at bounding box center [291, 176] width 89 height 12
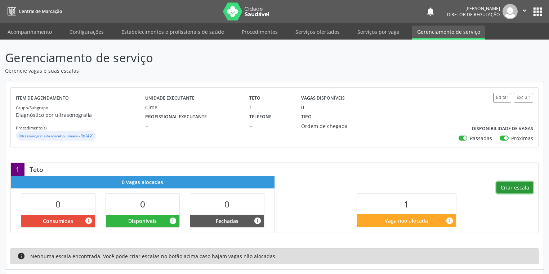
click at [517, 189] on button "Criar escala" at bounding box center [514, 188] width 37 height 12
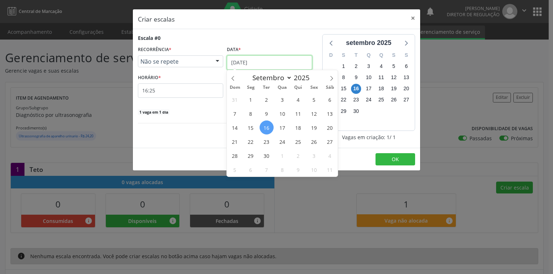
click at [250, 64] on input "[DATE]" at bounding box center [269, 62] width 85 height 14
drag, startPoint x: 299, startPoint y: 128, endPoint x: 272, endPoint y: 129, distance: 27.0
click at [298, 128] on span "18" at bounding box center [298, 128] width 14 height 14
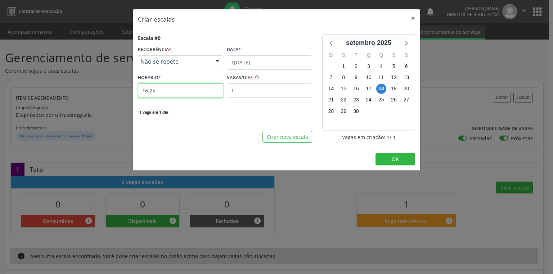
click at [156, 91] on input "16:25" at bounding box center [180, 91] width 85 height 14
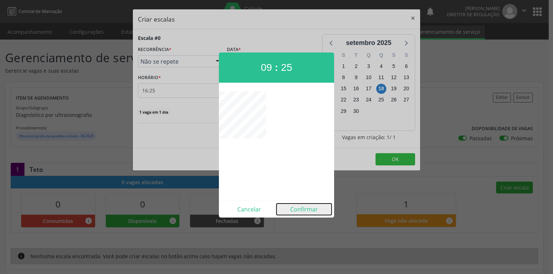
click at [304, 206] on button "Confirmar" at bounding box center [304, 210] width 55 height 12
type input "09:25"
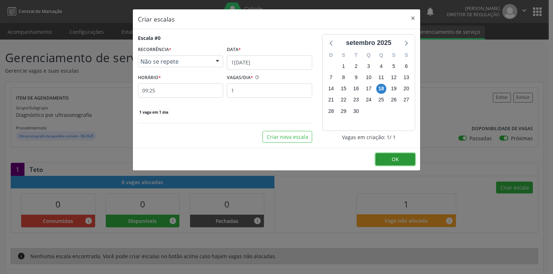
click at [388, 162] on button "OK" at bounding box center [396, 159] width 40 height 12
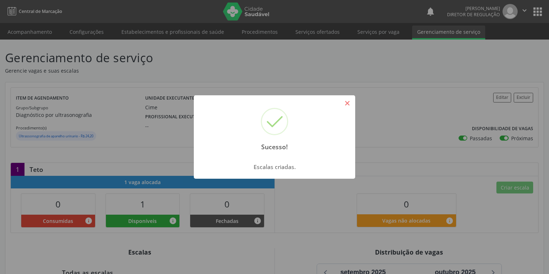
click at [342, 103] on button "×" at bounding box center [347, 103] width 12 height 12
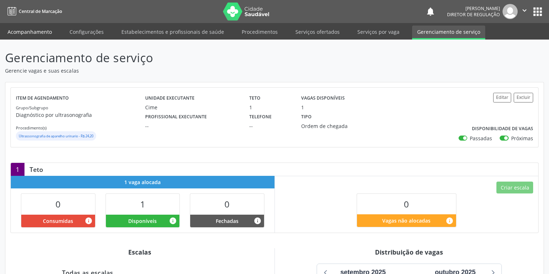
click at [32, 33] on link "Acompanhamento" at bounding box center [30, 32] width 54 height 13
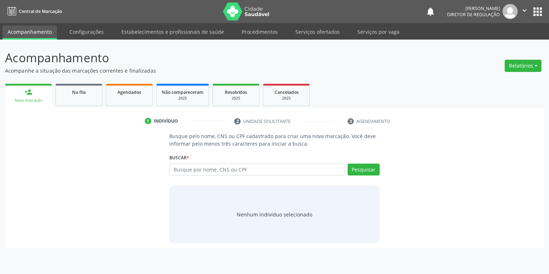
click at [32, 33] on link "Acompanhamento" at bounding box center [30, 33] width 54 height 14
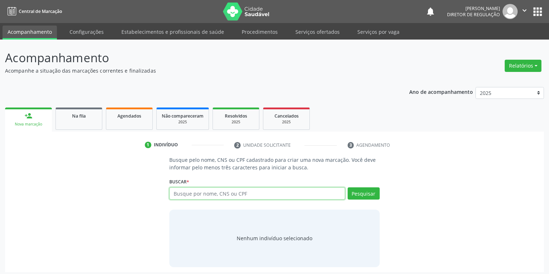
click at [181, 196] on input "text" at bounding box center [257, 194] width 176 height 12
type input "700707955736174"
click at [352, 192] on button "Pesquisar" at bounding box center [363, 194] width 32 height 12
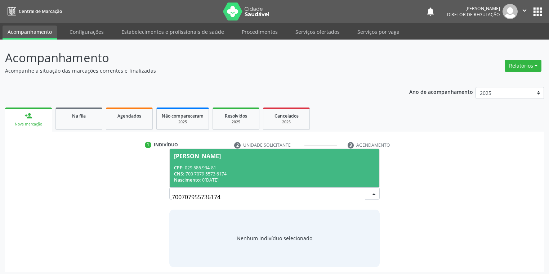
click at [207, 169] on div "CPF: 029.586.934-81" at bounding box center [274, 168] width 201 height 6
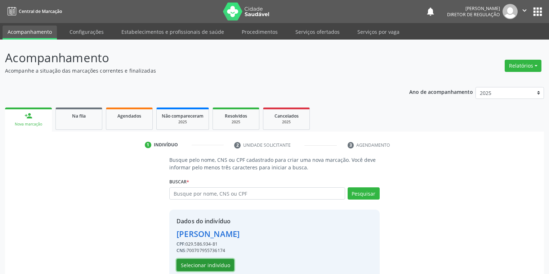
click at [194, 264] on button "Selecionar indivíduo" at bounding box center [205, 265] width 58 height 12
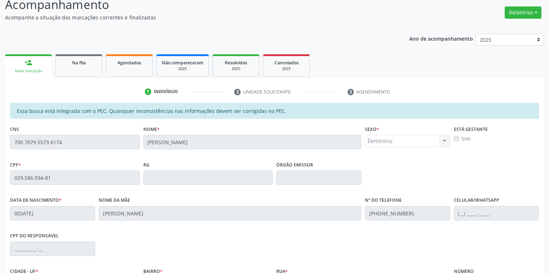
scroll to position [136, 0]
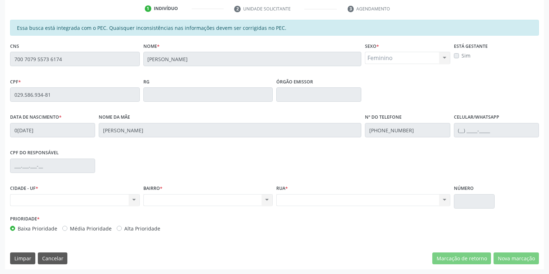
click at [7, 66] on div "Essa busca está integrada com o PEC. Quaisquer inconsistências nas informações …" at bounding box center [274, 145] width 539 height 250
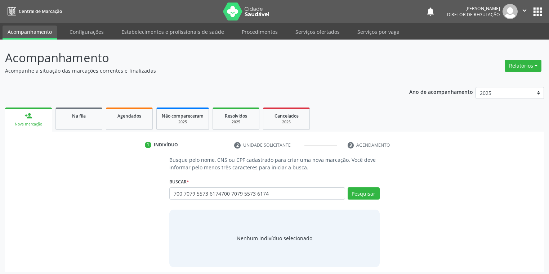
click at [286, 191] on input "700 7079 5573 6174700 7079 5573 6174" at bounding box center [257, 194] width 176 height 12
type input "7"
type input "700 7079 5573 6174"
click at [373, 194] on button "Pesquisar" at bounding box center [363, 194] width 32 height 12
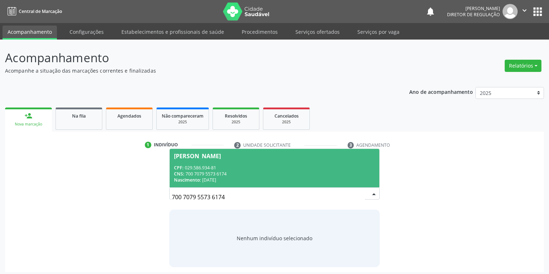
click at [220, 168] on div "CPF: 029.586.934-81" at bounding box center [274, 168] width 201 height 6
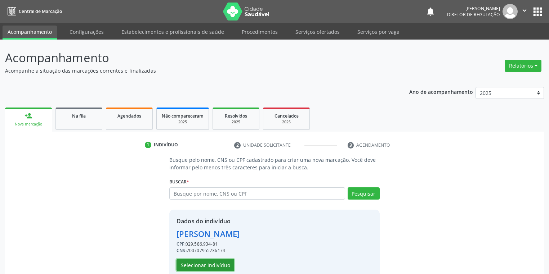
click at [206, 264] on button "Selecionar indivíduo" at bounding box center [205, 265] width 58 height 12
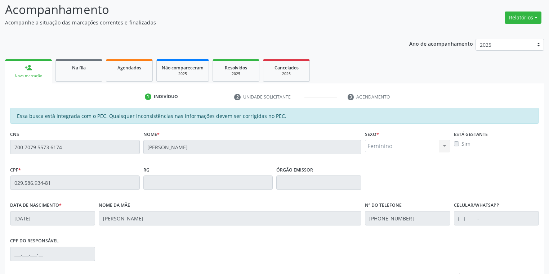
scroll to position [136, 0]
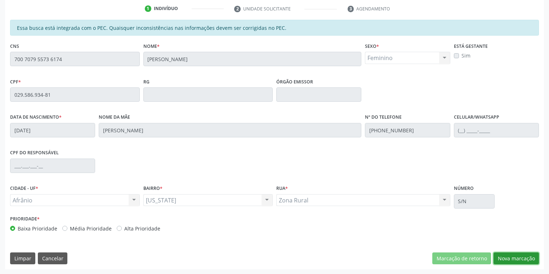
click at [505, 253] on button "Nova marcação" at bounding box center [515, 259] width 45 height 12
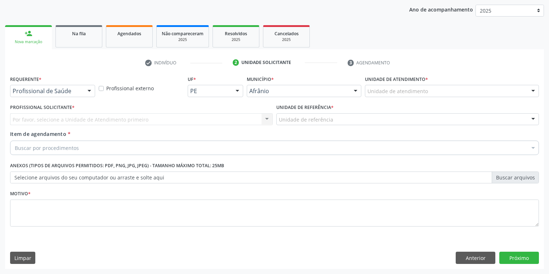
scroll to position [82, 0]
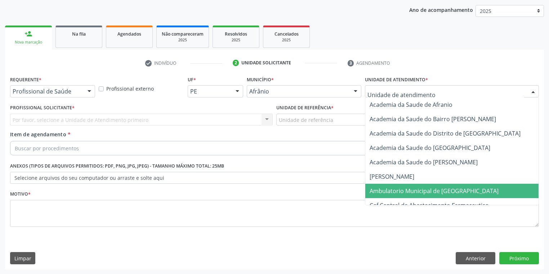
drag, startPoint x: 379, startPoint y: 187, endPoint x: 328, endPoint y: 150, distance: 63.0
click at [378, 184] on span "Ambulatorio Municipal de [GEOGRAPHIC_DATA]" at bounding box center [453, 191] width 176 height 14
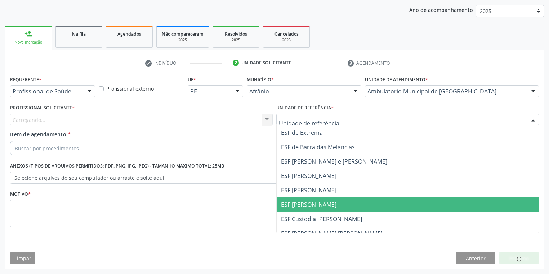
click at [302, 207] on span "ESF [PERSON_NAME]" at bounding box center [308, 205] width 55 height 8
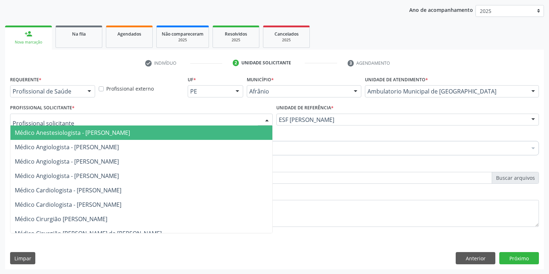
drag, startPoint x: 16, startPoint y: 118, endPoint x: 22, endPoint y: 133, distance: 16.3
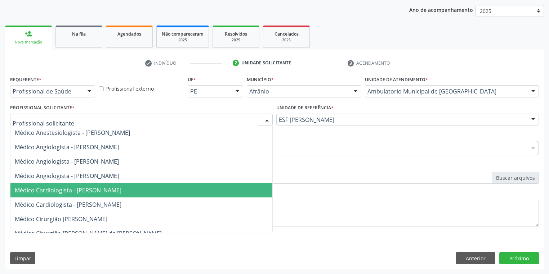
click at [37, 188] on span "Médico Cardiologista - [PERSON_NAME]" at bounding box center [68, 191] width 107 height 8
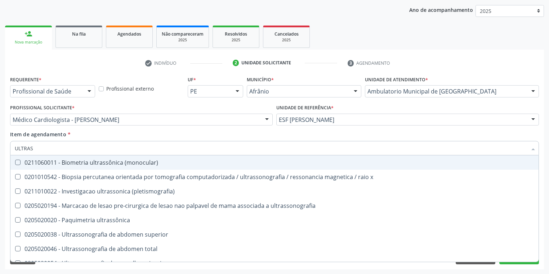
type input "ULTRASS"
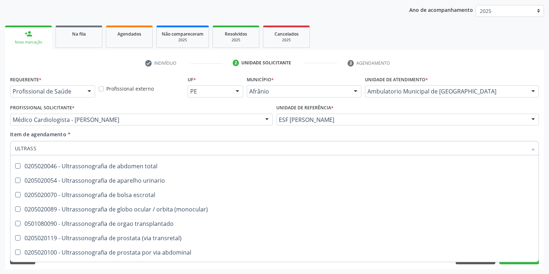
scroll to position [86, 0]
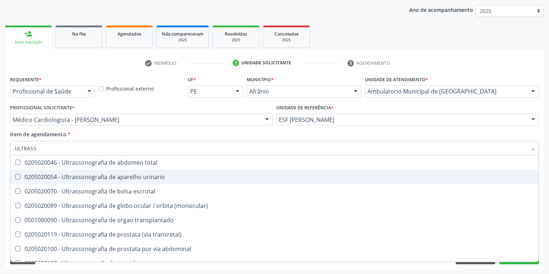
click at [116, 180] on div "0205020054 - Ultrassonografia de aparelho urinario" at bounding box center [274, 177] width 519 height 6
checkbox urinario "true"
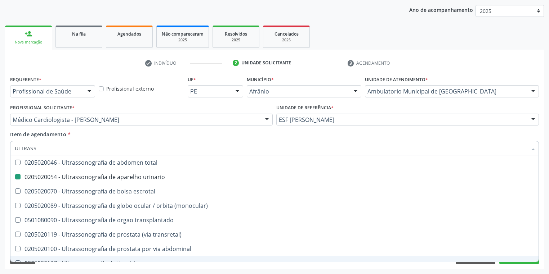
click at [59, 271] on div "Acompanhamento Acompanhe a situação das marcações correntes e finalizadas Relat…" at bounding box center [274, 116] width 549 height 317
checkbox x "true"
checkbox urinario "false"
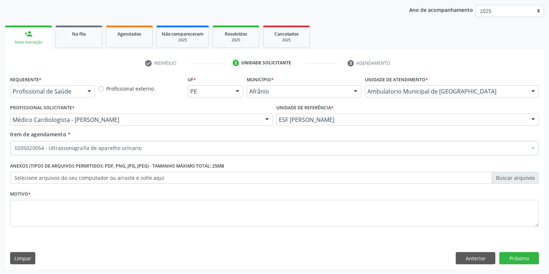
scroll to position [0, 0]
click at [37, 219] on textarea at bounding box center [274, 213] width 529 height 27
type textarea "*"
click at [518, 256] on button "Próximo" at bounding box center [519, 258] width 40 height 12
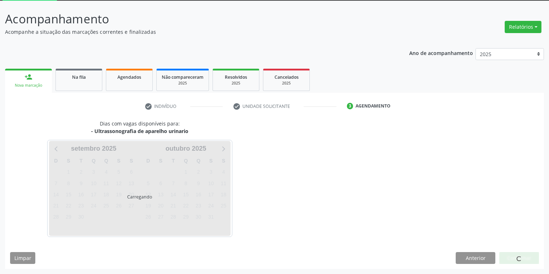
scroll to position [39, 0]
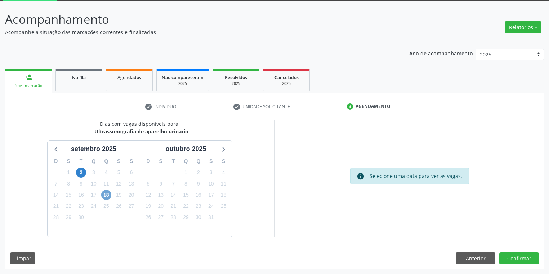
click at [107, 194] on span "18" at bounding box center [106, 195] width 10 height 10
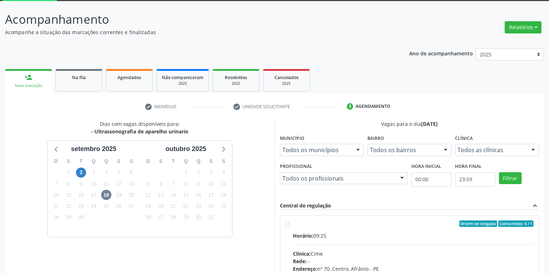
drag, startPoint x: 387, startPoint y: 236, endPoint x: 386, endPoint y: 232, distance: 4.6
click at [386, 231] on label "Ordem de chegada Consumidos: 0 / 1 Horário: 09:25 Clínica: Cime Rede: -- Endere…" at bounding box center [413, 276] width 241 height 111
click at [290, 227] on input "Ordem de chegada Consumidos: 0 / 1 Horário: 09:25 Clínica: Cime Rede: -- Endere…" at bounding box center [287, 224] width 5 height 6
radio input "true"
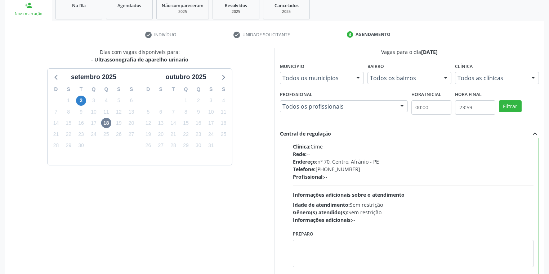
scroll to position [154, 0]
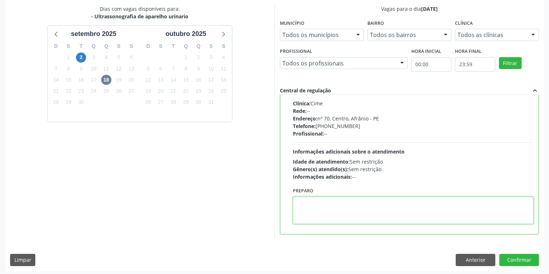
click at [338, 201] on textarea at bounding box center [413, 210] width 241 height 27
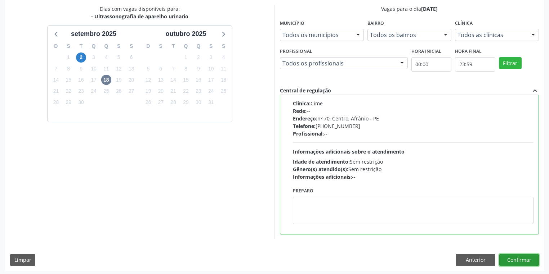
click at [510, 264] on button "Confirmar" at bounding box center [519, 260] width 40 height 12
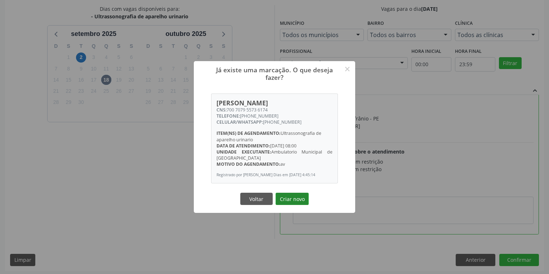
click at [287, 199] on button "Criar novo" at bounding box center [291, 199] width 33 height 12
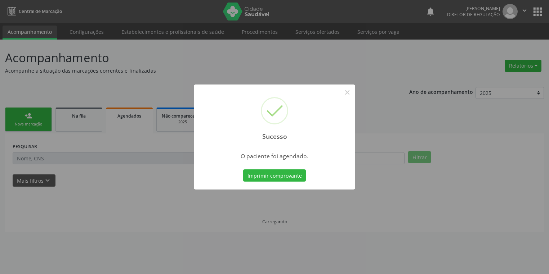
scroll to position [0, 0]
click at [262, 172] on button "Imprimir comprovante" at bounding box center [276, 176] width 63 height 12
